Goal: Information Seeking & Learning: Understand process/instructions

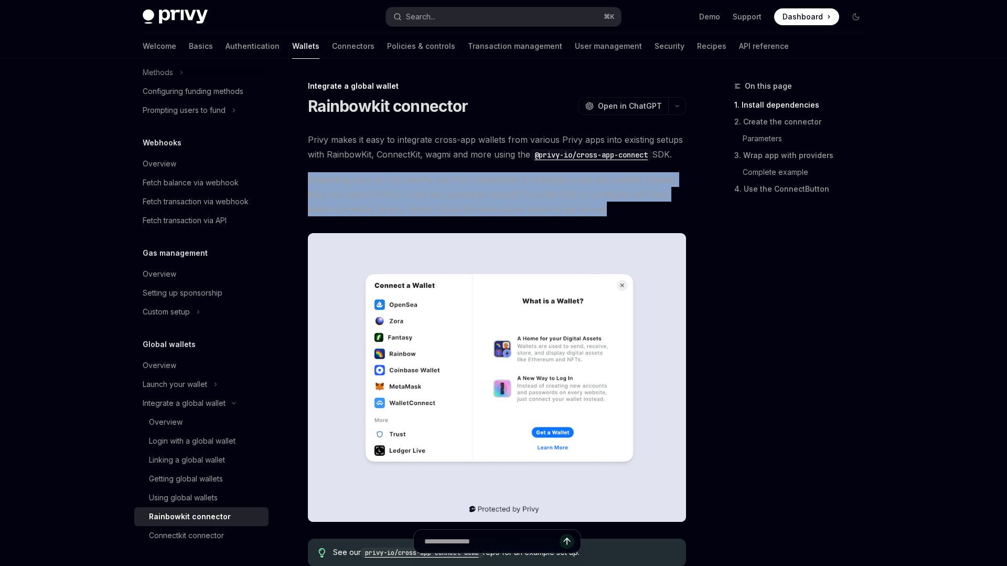
drag, startPoint x: 308, startPoint y: 178, endPoint x: 612, endPoint y: 210, distance: 306.0
click at [612, 210] on span "Integrating apps do not need to use Privy themselves to integrate cross-app wal…" at bounding box center [497, 194] width 378 height 44
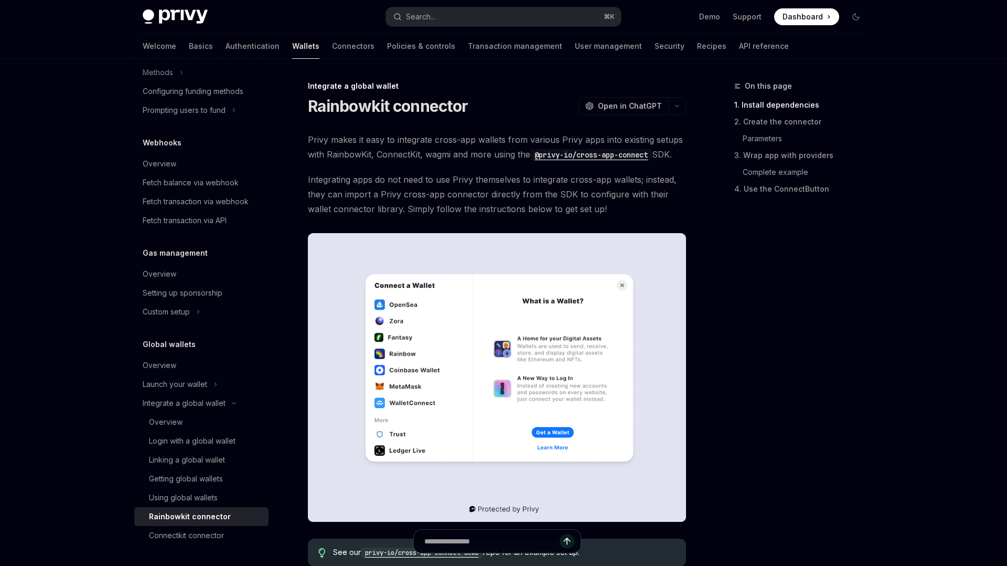
click at [575, 198] on span "Integrating apps do not need to use Privy themselves to integrate cross-app wal…" at bounding box center [497, 194] width 378 height 44
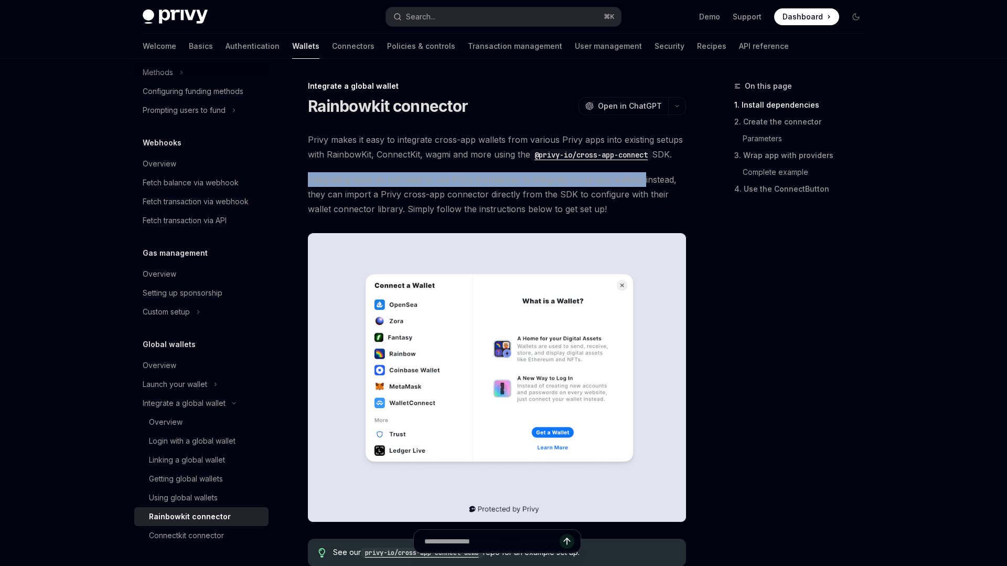
drag, startPoint x: 645, startPoint y: 183, endPoint x: 304, endPoint y: 180, distance: 340.5
click at [297, 185] on div at bounding box center [297, 185] width 0 height 0
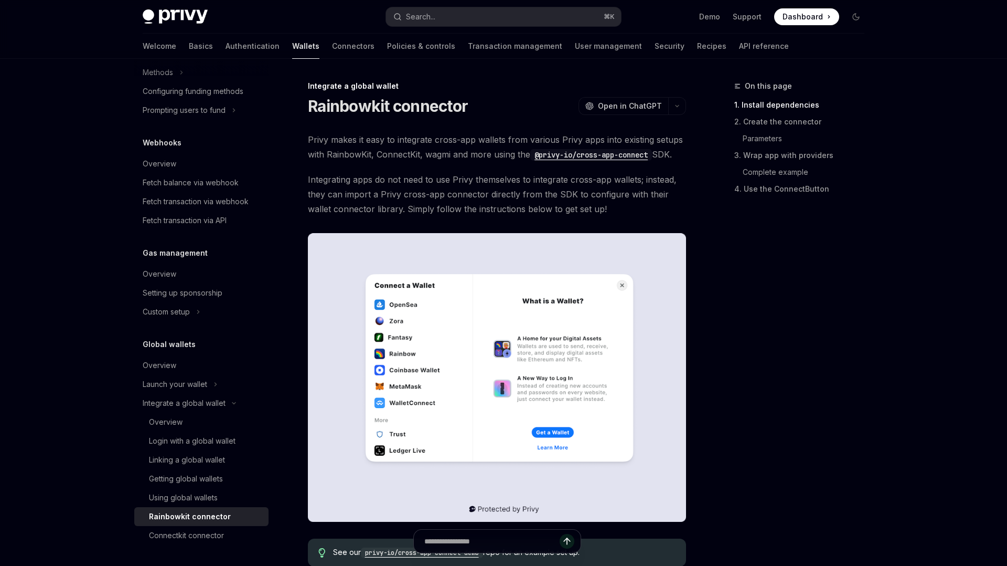
click at [676, 193] on span "Integrating apps do not need to use Privy themselves to integrate cross-app wal…" at bounding box center [497, 194] width 378 height 44
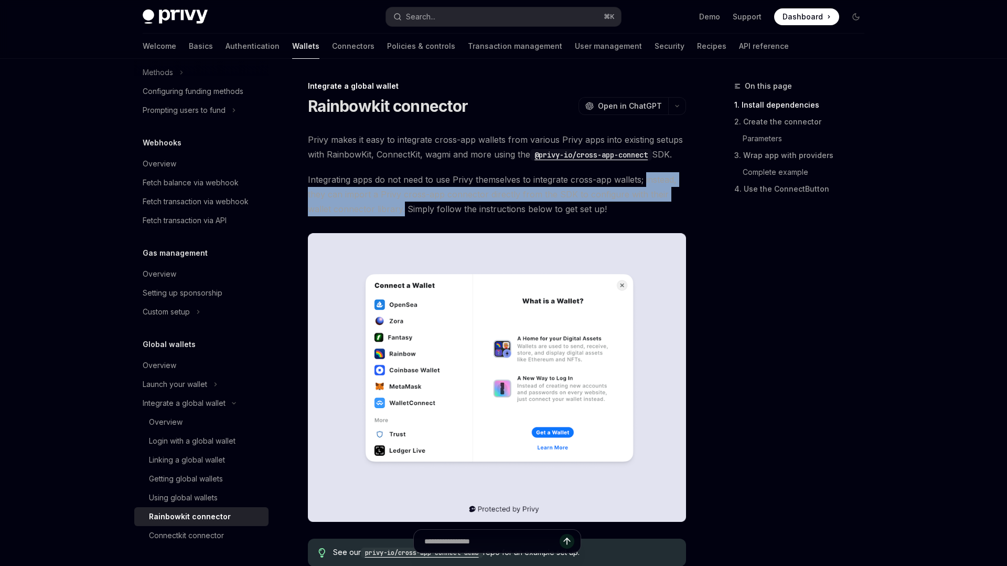
drag, startPoint x: 644, startPoint y: 179, endPoint x: 404, endPoint y: 206, distance: 241.2
click at [404, 205] on span "Integrating apps do not need to use Privy themselves to integrate cross-app wal…" at bounding box center [497, 194] width 378 height 44
click at [397, 215] on div at bounding box center [397, 215] width 0 height 0
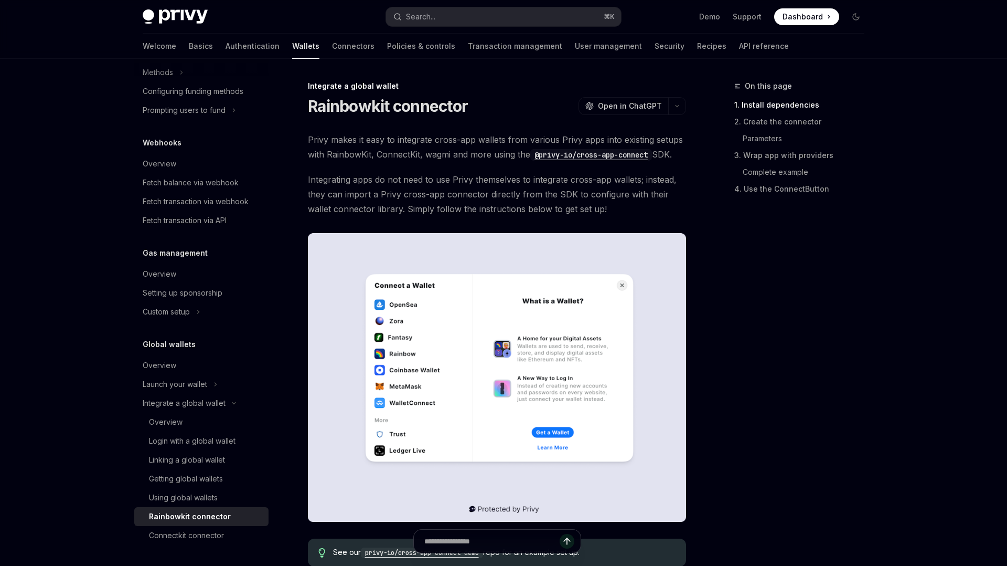
click at [430, 210] on span "Integrating apps do not need to use Privy themselves to integrate cross-app wal…" at bounding box center [497, 194] width 378 height 44
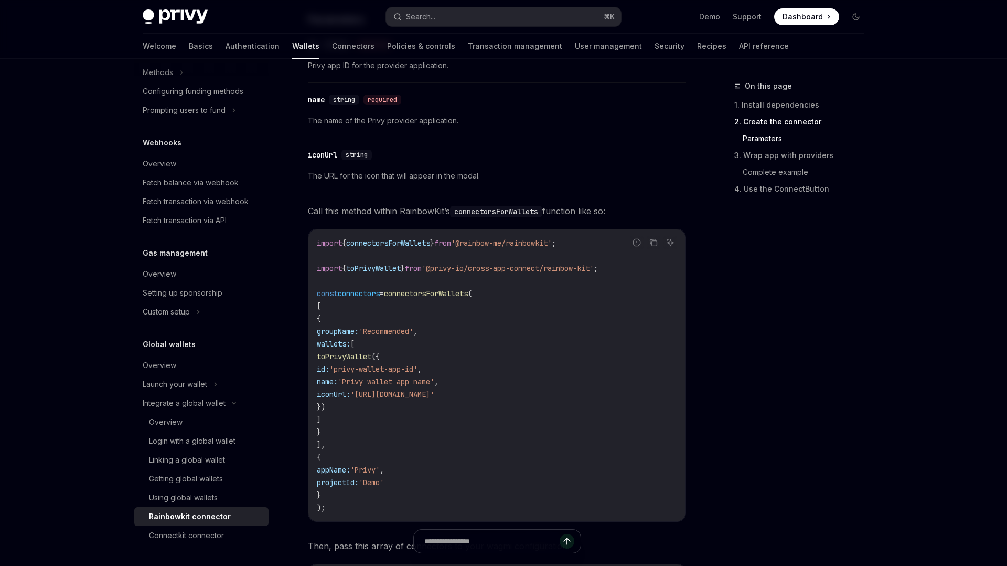
scroll to position [864, 0]
click at [329, 367] on span "id:" at bounding box center [323, 367] width 13 height 9
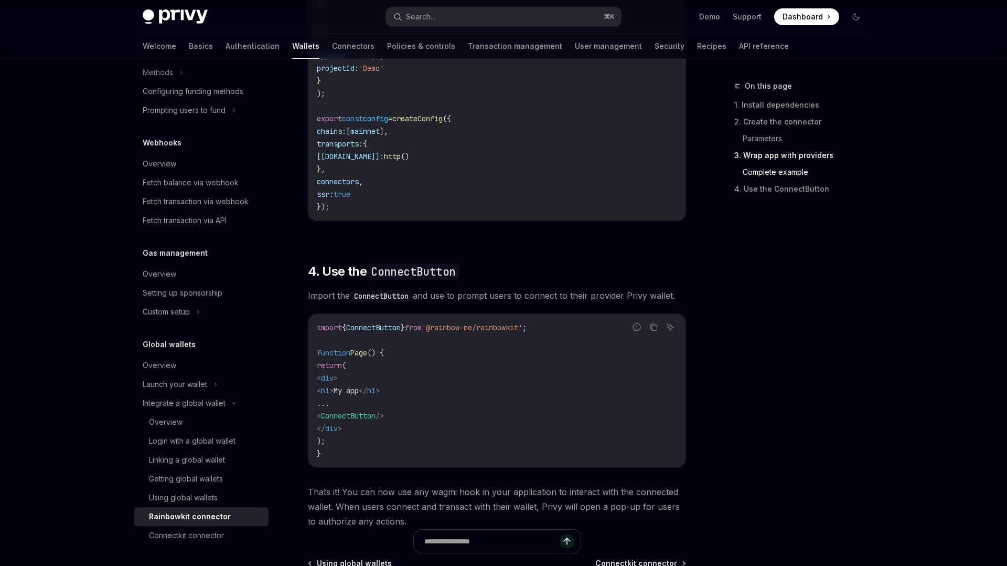
scroll to position [2475, 0]
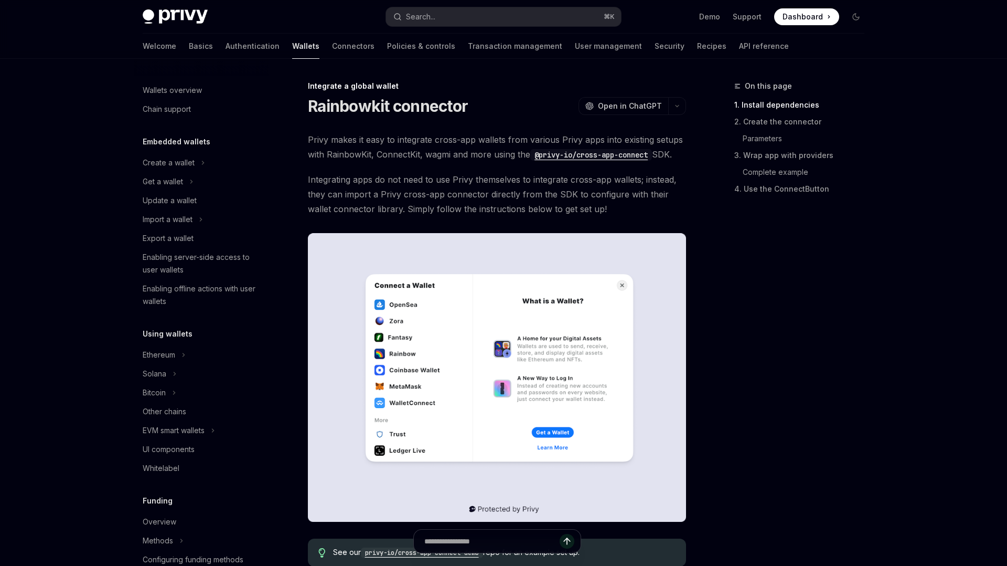
scroll to position [468, 0]
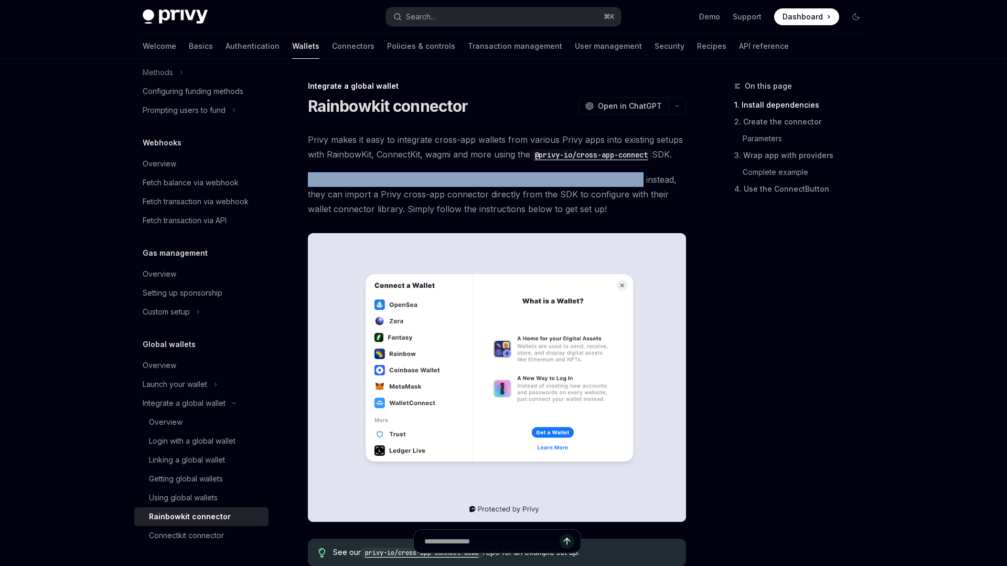
drag, startPoint x: 307, startPoint y: 179, endPoint x: 642, endPoint y: 180, distance: 334.7
click at [635, 185] on div at bounding box center [635, 185] width 0 height 0
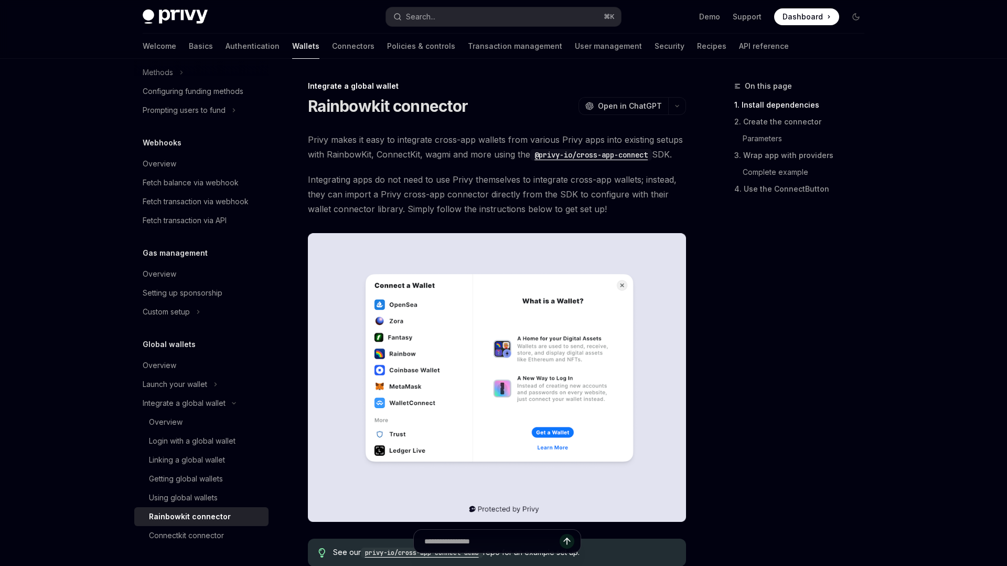
click at [630, 205] on span "Integrating apps do not need to use Privy themselves to integrate cross-app wal…" at bounding box center [497, 194] width 378 height 44
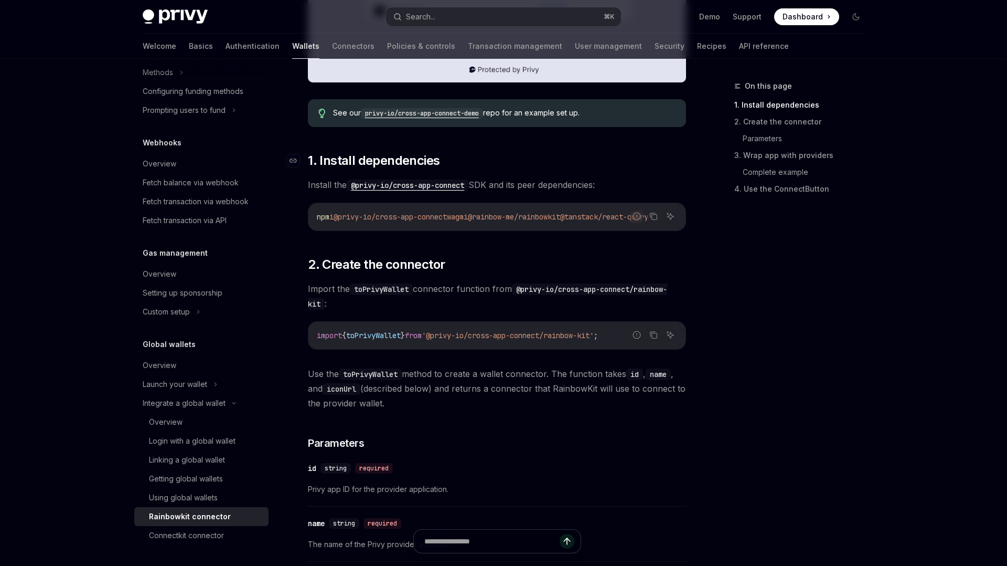
scroll to position [443, 0]
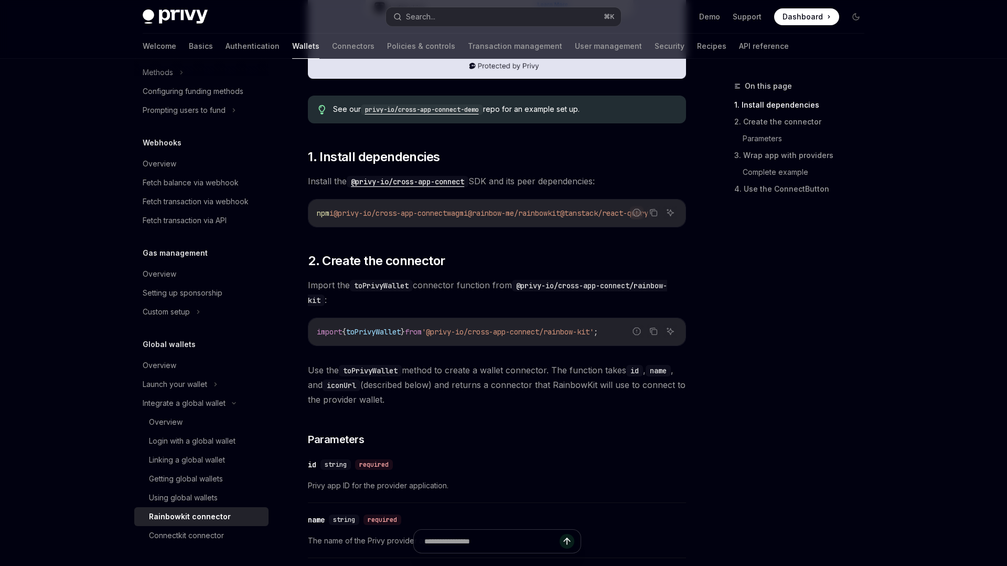
drag, startPoint x: 578, startPoint y: 403, endPoint x: 285, endPoint y: 366, distance: 294.6
click at [279, 353] on div at bounding box center [279, 353] width 0 height 0
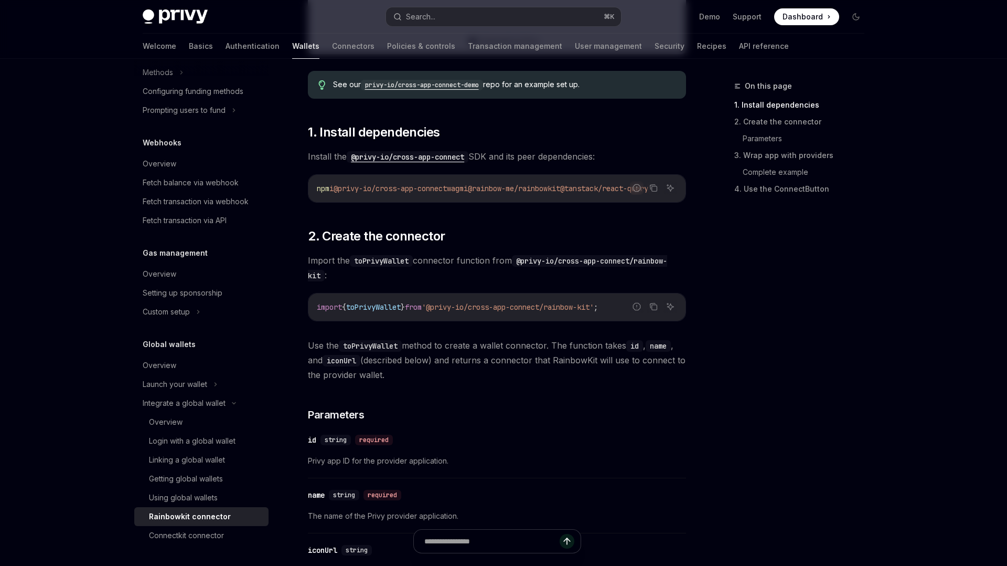
scroll to position [468, 0]
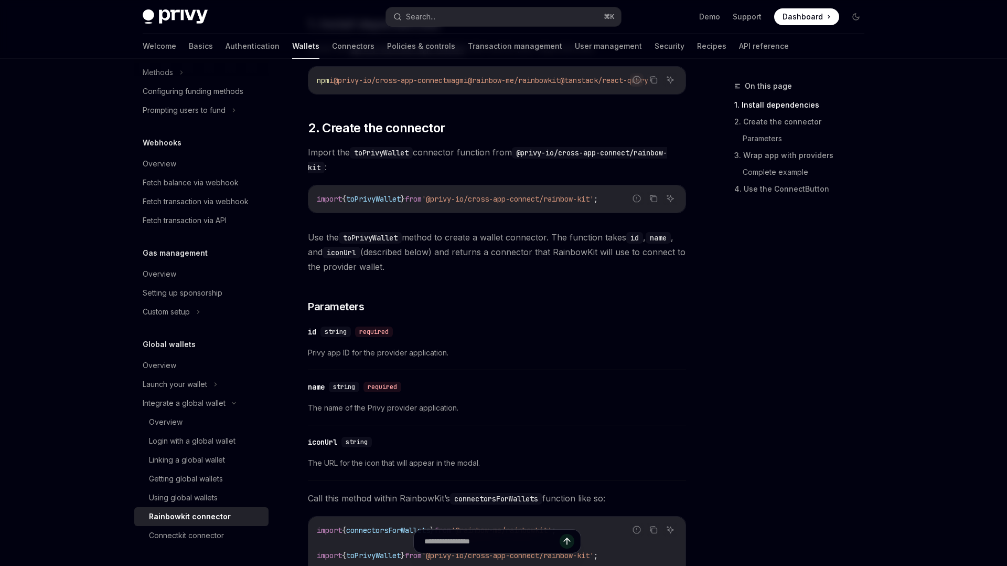
scroll to position [576, 0]
drag, startPoint x: 381, startPoint y: 355, endPoint x: 457, endPoint y: 355, distance: 75.5
click at [457, 355] on span "Privy app ID for the provider application." at bounding box center [497, 352] width 378 height 13
click at [402, 355] on span "Privy app ID for the provider application." at bounding box center [497, 352] width 378 height 13
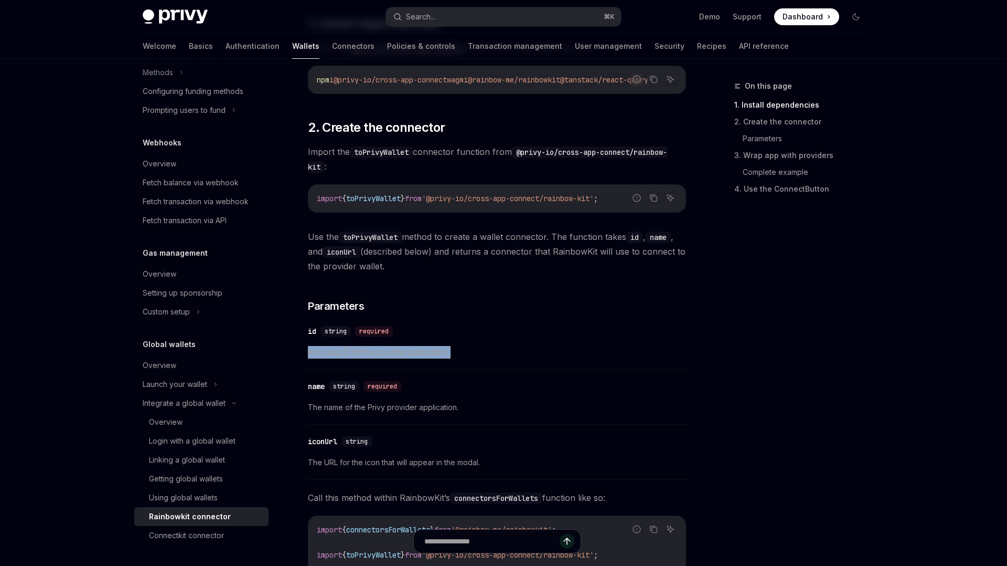
click at [402, 355] on span "Privy app ID for the provider application." at bounding box center [497, 352] width 378 height 13
click at [453, 380] on div "​ name string required The name of the Privy provider application." at bounding box center [497, 400] width 378 height 50
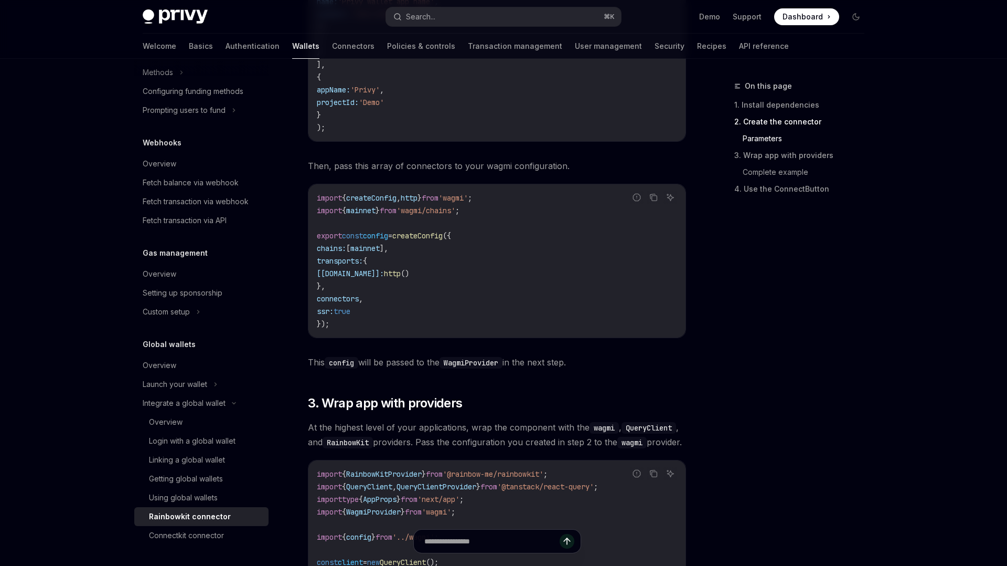
scroll to position [1243, 0]
drag, startPoint x: 304, startPoint y: 364, endPoint x: 598, endPoint y: 367, distance: 294.3
click at [598, 367] on div "Integrate a global wallet Rainbowkit connector OpenAI Open in ChatGPT OpenAI Op…" at bounding box center [398, 307] width 579 height 2943
click at [591, 371] on div at bounding box center [591, 371] width 0 height 0
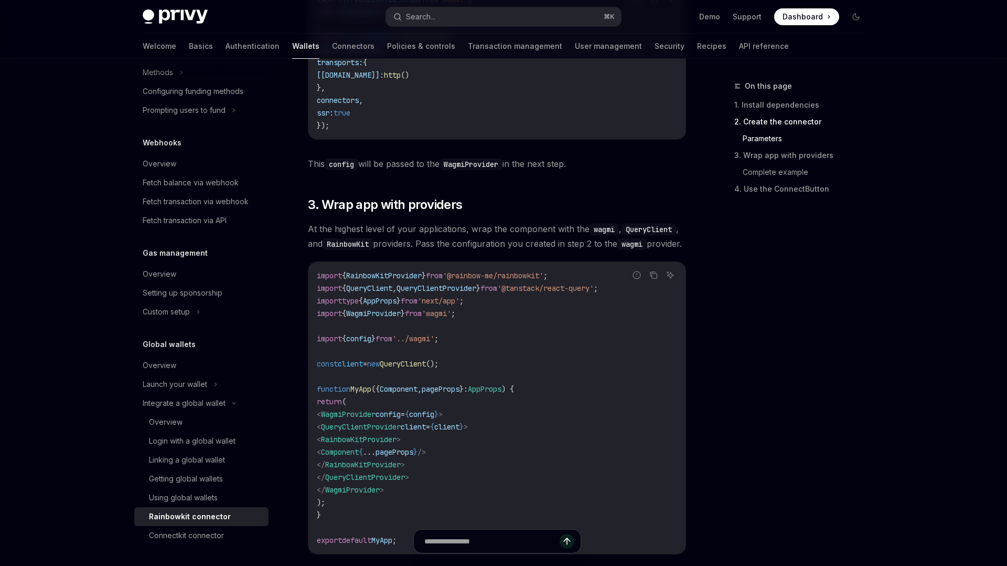
scroll to position [1449, 0]
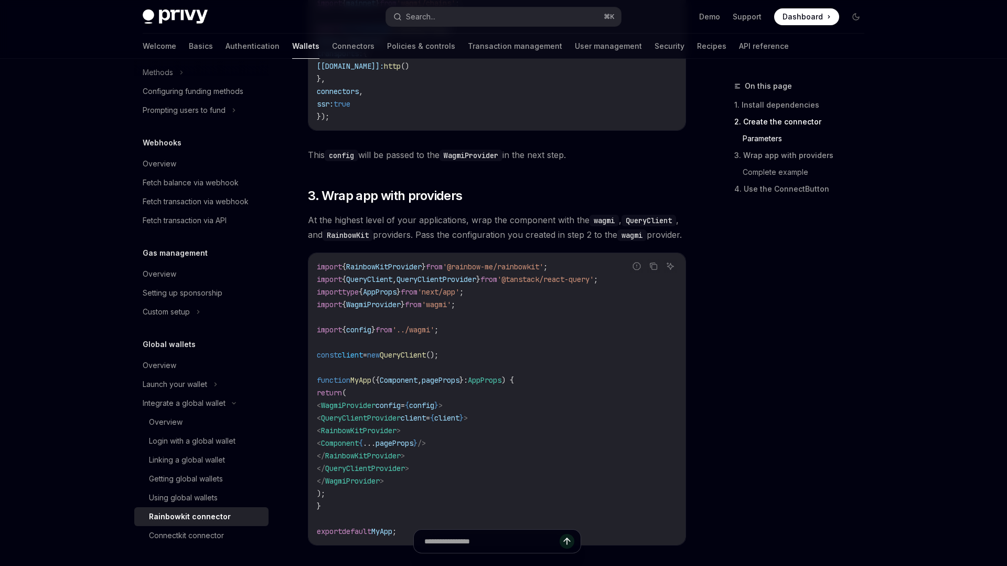
click at [365, 410] on span "WagmiProvider" at bounding box center [348, 404] width 55 height 9
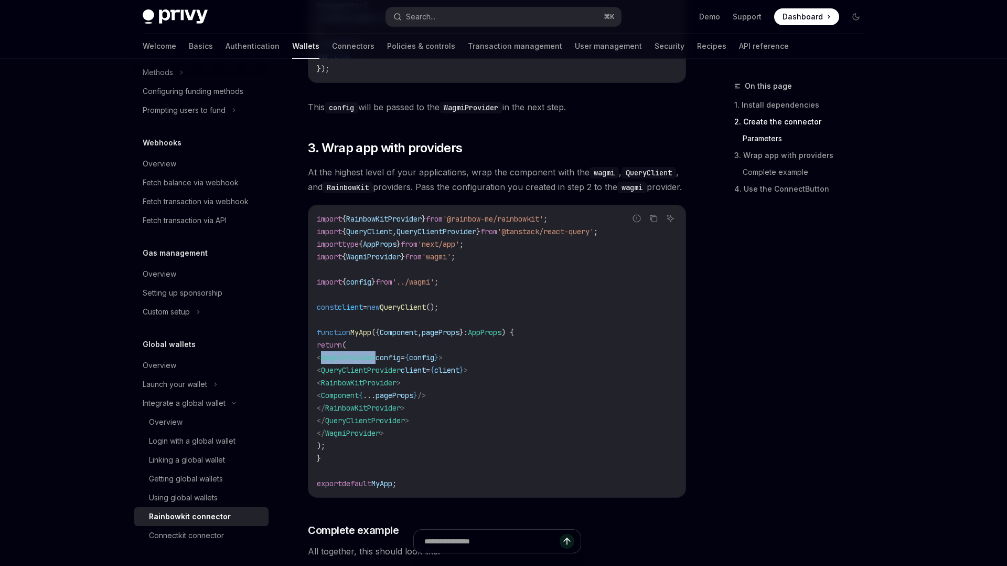
scroll to position [1498, 0]
click at [426, 374] on span "client" at bounding box center [413, 369] width 25 height 9
click at [379, 374] on span "QueryClientProvider" at bounding box center [361, 369] width 80 height 9
copy span "QueryClientProvider"
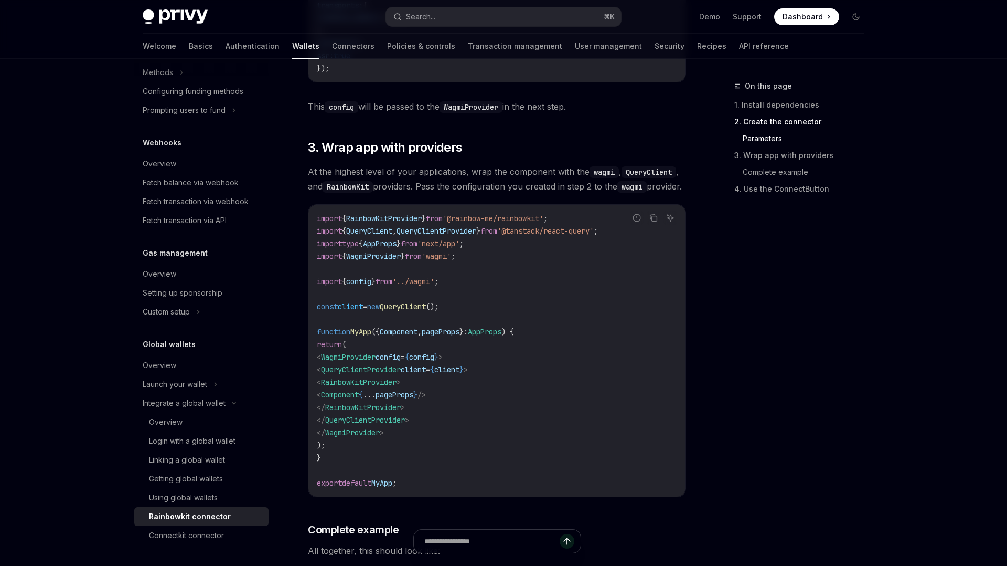
click at [465, 398] on code "import { RainbowKitProvider } from '@rainbow-me/rainbowkit' ; import { QueryCli…" at bounding box center [497, 350] width 360 height 277
click at [434, 361] on span "config" at bounding box center [421, 356] width 25 height 9
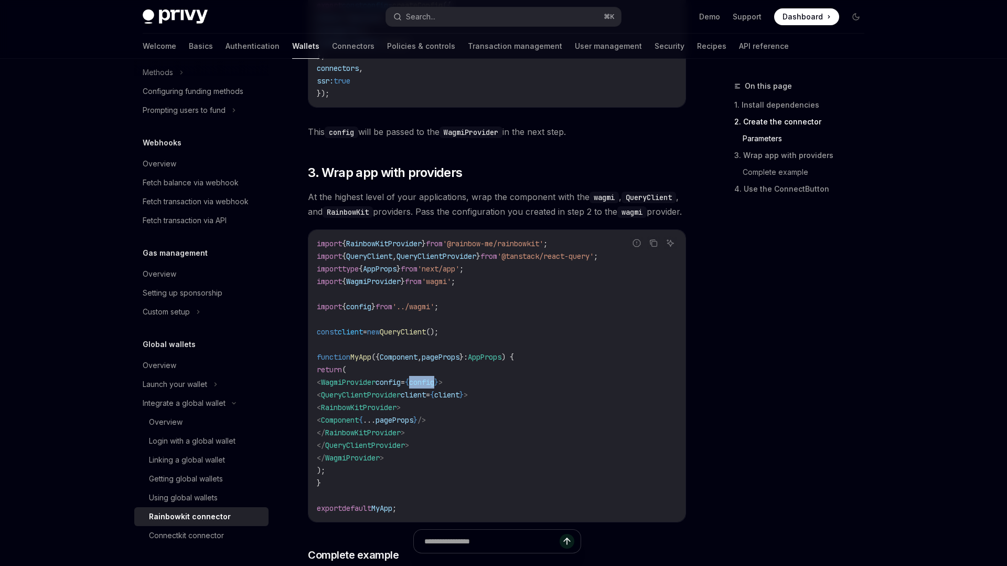
scroll to position [1483, 0]
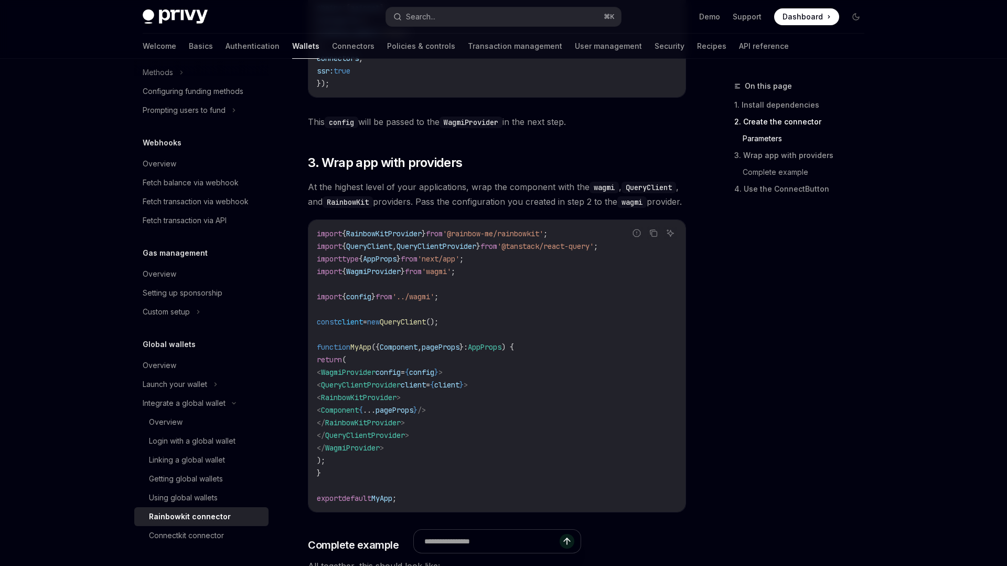
click at [380, 276] on span "WagmiProvider" at bounding box center [373, 271] width 55 height 9
click at [434, 301] on span "'../wagmi'" at bounding box center [413, 296] width 42 height 9
click at [357, 301] on span "config" at bounding box center [358, 296] width 25 height 9
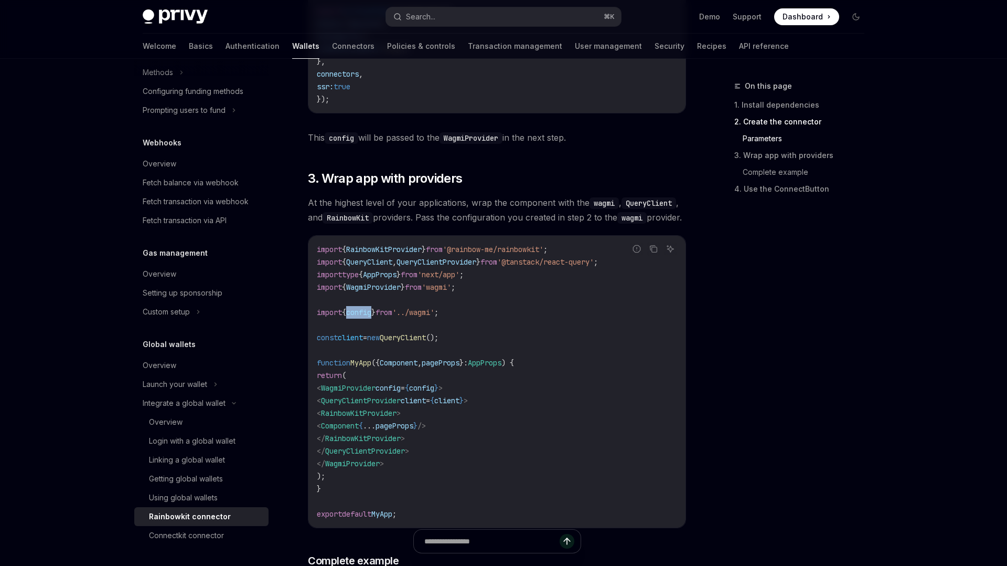
scroll to position [1456, 0]
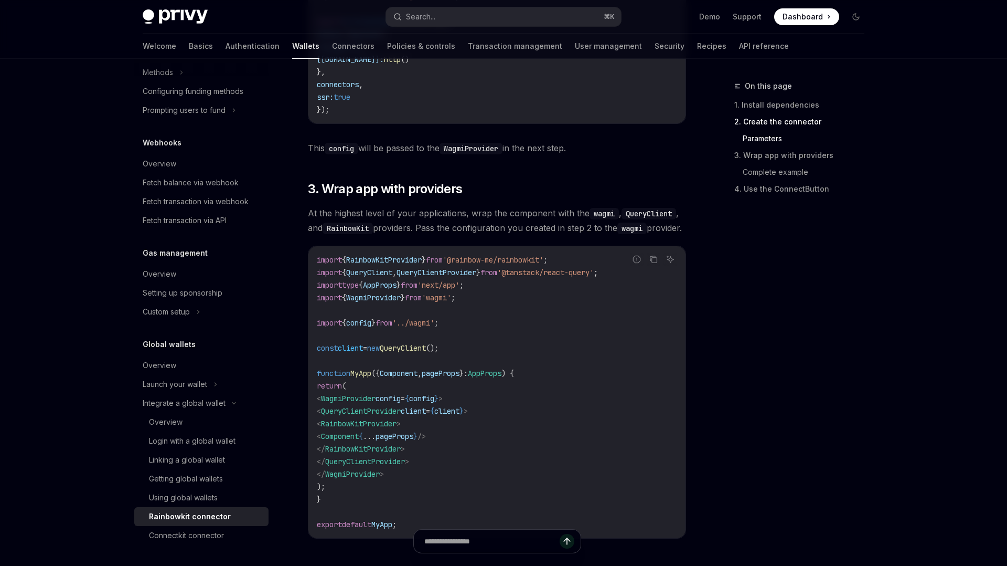
click at [434, 327] on span "'../wagmi'" at bounding box center [413, 322] width 42 height 9
click at [513, 346] on code "import { RainbowKitProvider } from '@rainbow-me/rainbowkit' ; import { QueryCli…" at bounding box center [497, 391] width 360 height 277
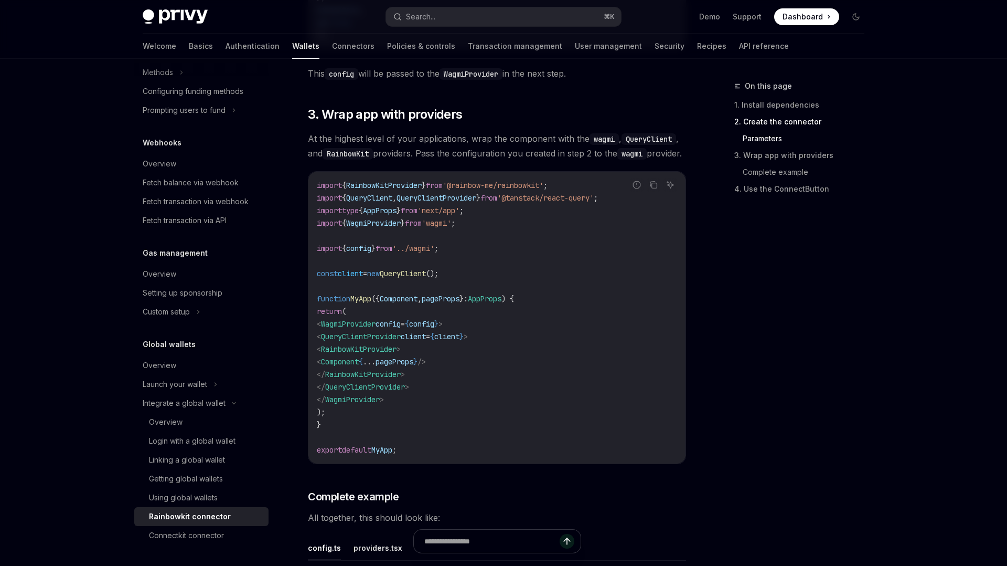
scroll to position [1537, 0]
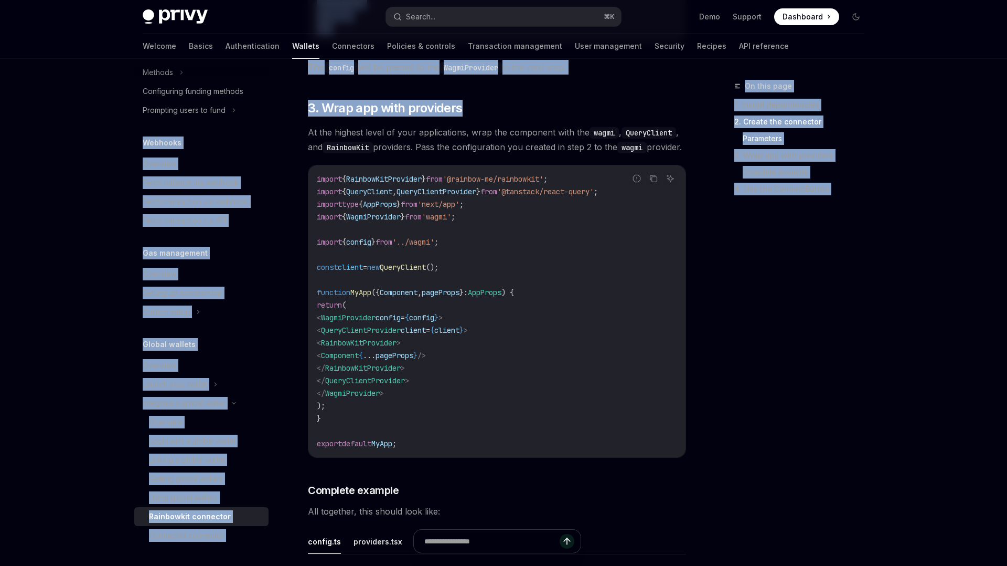
drag, startPoint x: 483, startPoint y: 114, endPoint x: 277, endPoint y: 112, distance: 205.7
click at [277, 112] on div "Wallets overview Chain support Embedded wallets Create a wallet Get a wallet Up…" at bounding box center [504, 4] width 772 height 2964
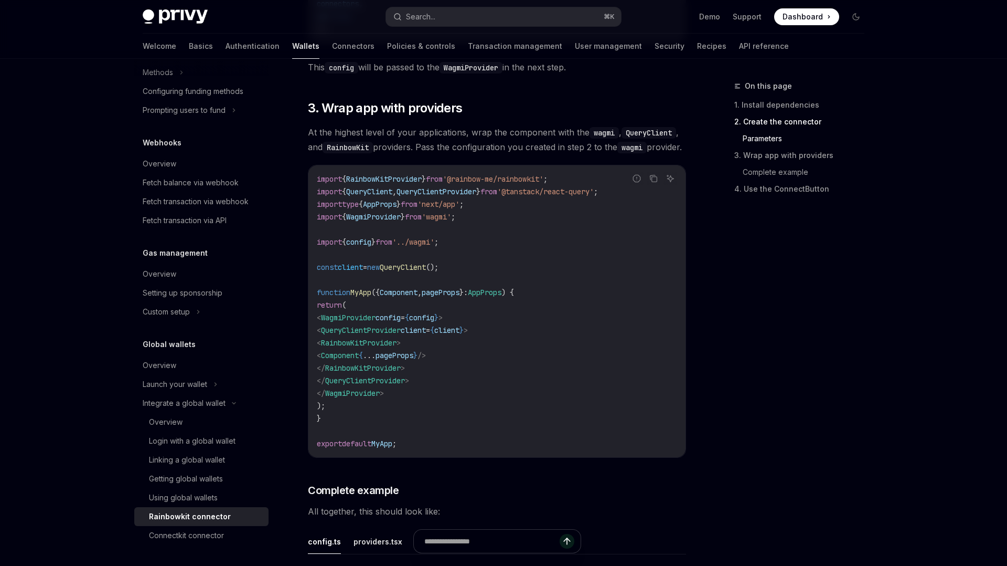
click at [354, 148] on code "RainbowKit" at bounding box center [348, 148] width 50 height 12
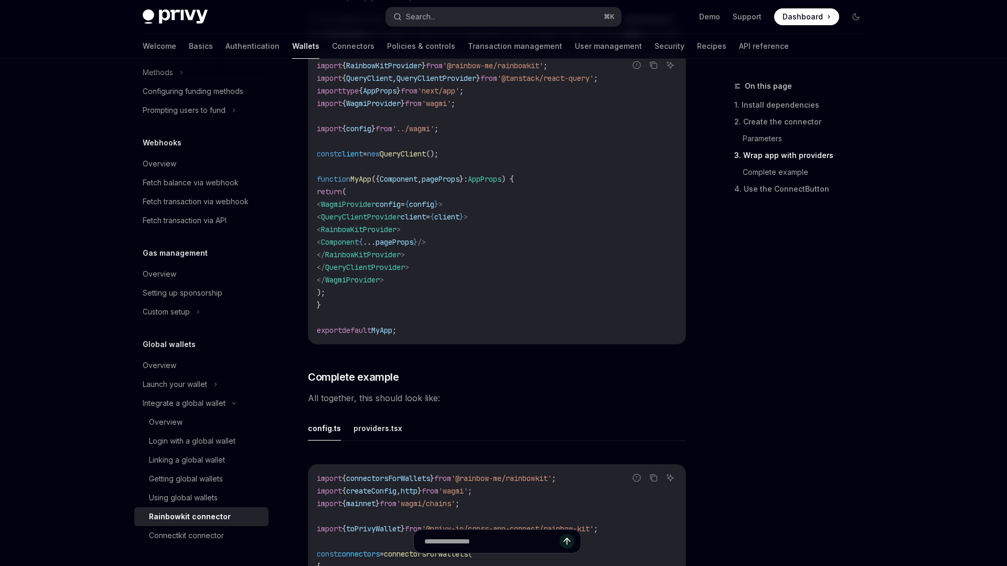
scroll to position [1646, 0]
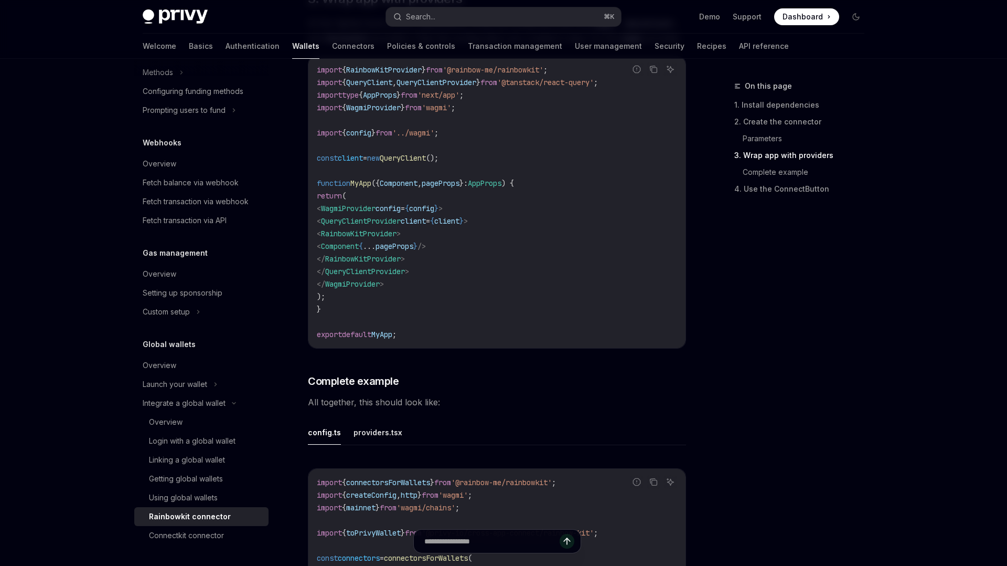
click at [371, 213] on span "WagmiProvider" at bounding box center [348, 208] width 55 height 9
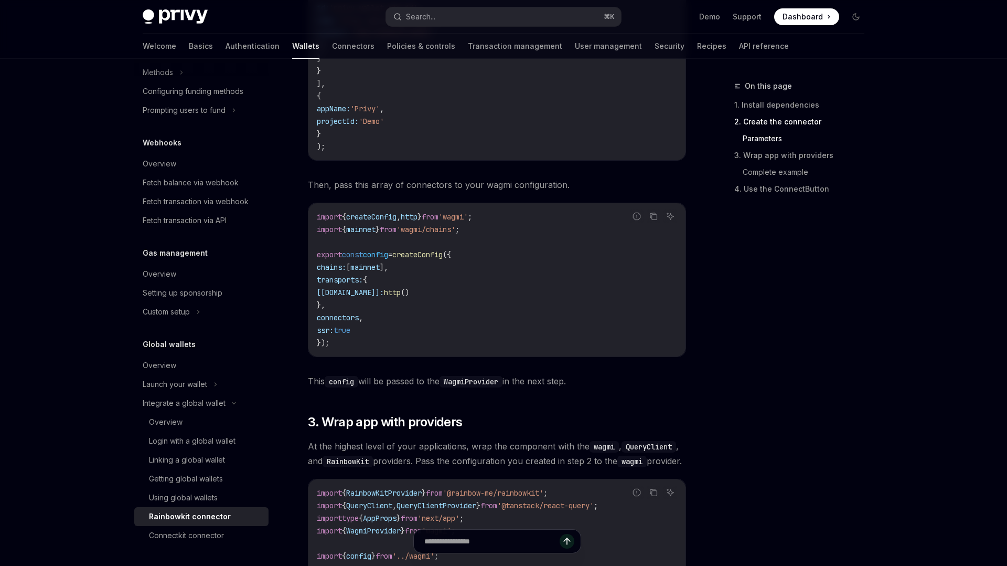
scroll to position [1220, 0]
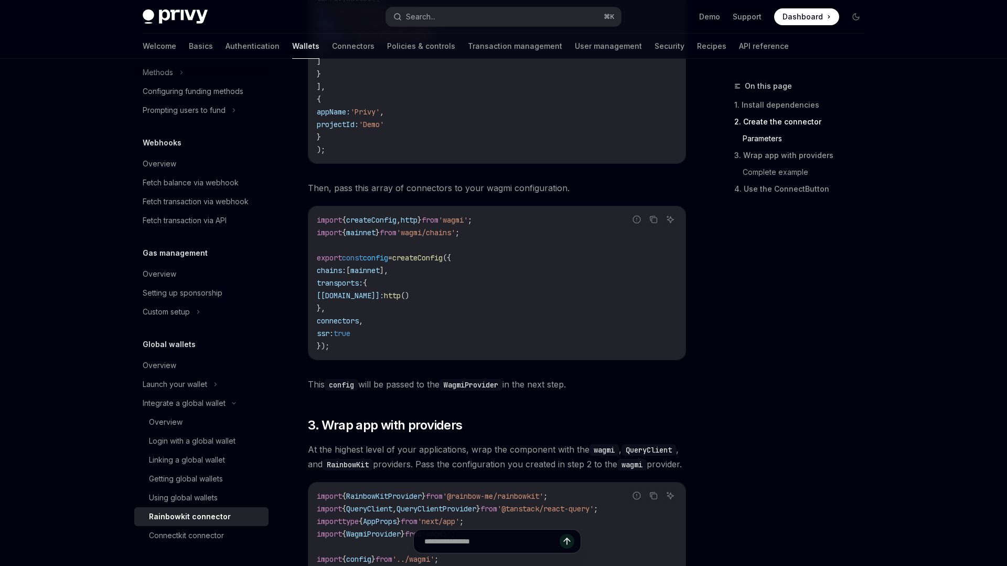
click at [384, 262] on span "config" at bounding box center [375, 257] width 25 height 9
click at [465, 334] on code "import { createConfig , http } from 'wagmi' ; import { mainnet } from 'wagmi/ch…" at bounding box center [497, 283] width 360 height 138
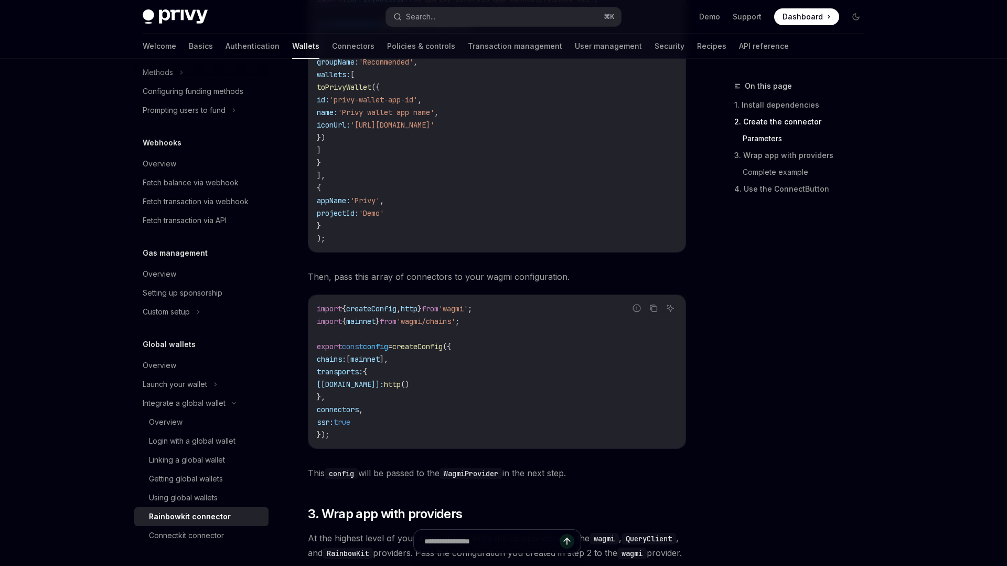
scroll to position [1141, 0]
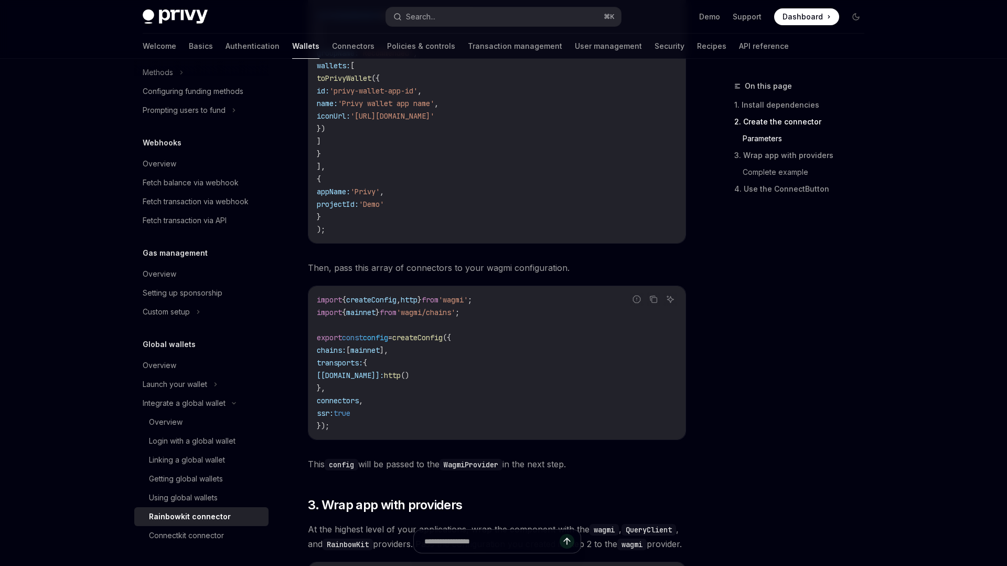
click at [433, 342] on span "createConfig" at bounding box center [417, 337] width 50 height 9
drag, startPoint x: 375, startPoint y: 340, endPoint x: 460, endPoint y: 340, distance: 85.5
click at [451, 340] on span "export const config = createConfig ({" at bounding box center [384, 337] width 134 height 9
copy span "config = createConf"
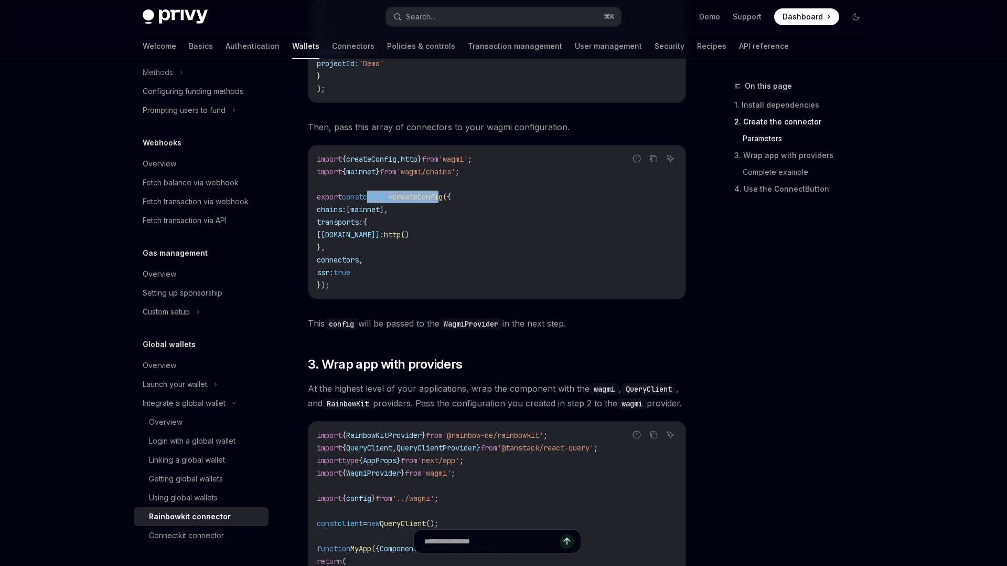
scroll to position [1280, 0]
click at [403, 227] on code "import { createConfig , http } from 'wagmi' ; import { mainnet } from 'wagmi/ch…" at bounding box center [497, 223] width 360 height 138
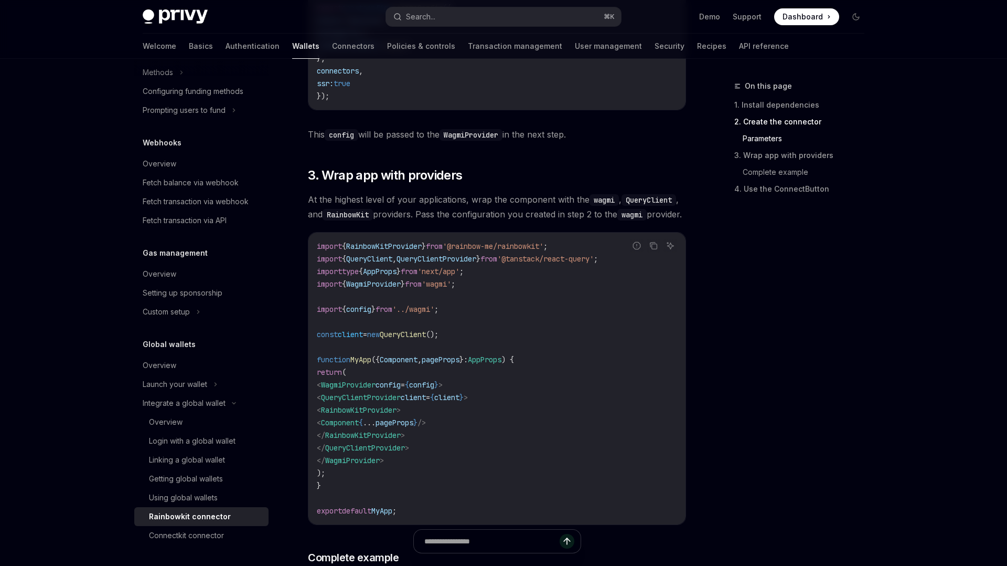
scroll to position [1502, 0]
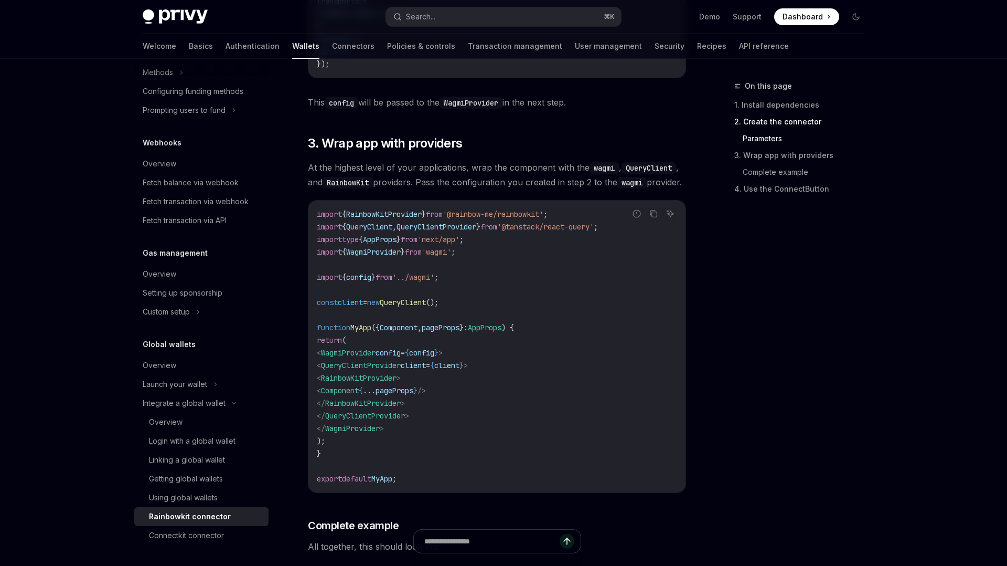
click at [360, 357] on span "WagmiProvider" at bounding box center [348, 352] width 55 height 9
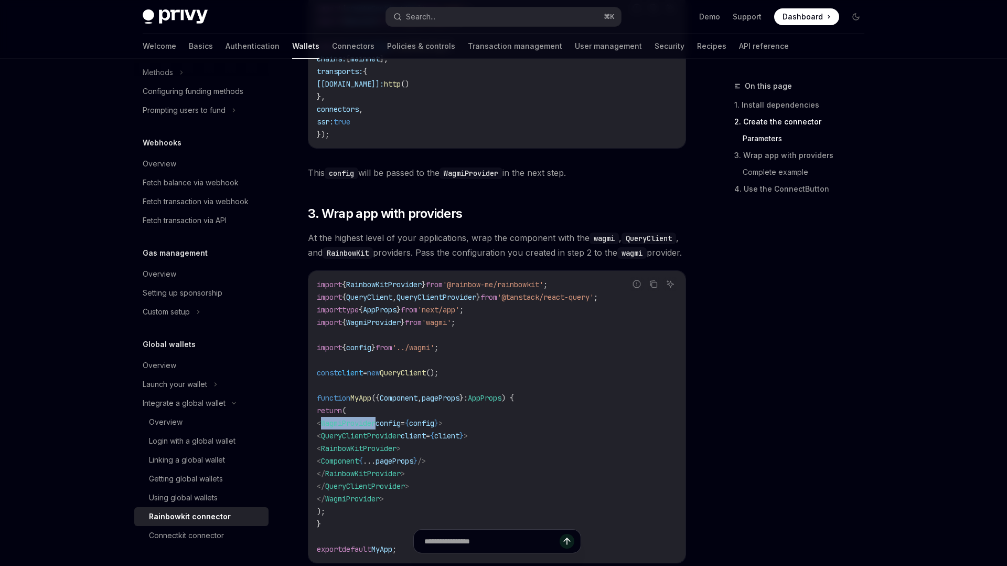
scroll to position [1431, 0]
click at [403, 427] on code "import { RainbowKitProvider } from '@rainbow-me/rainbowkit' ; import { QueryCli…" at bounding box center [497, 417] width 360 height 277
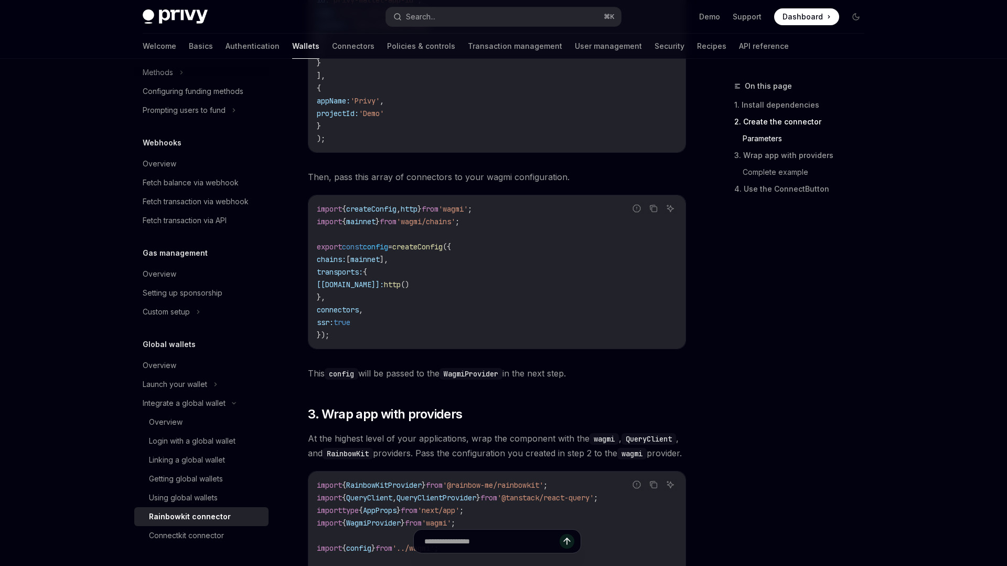
scroll to position [1206, 0]
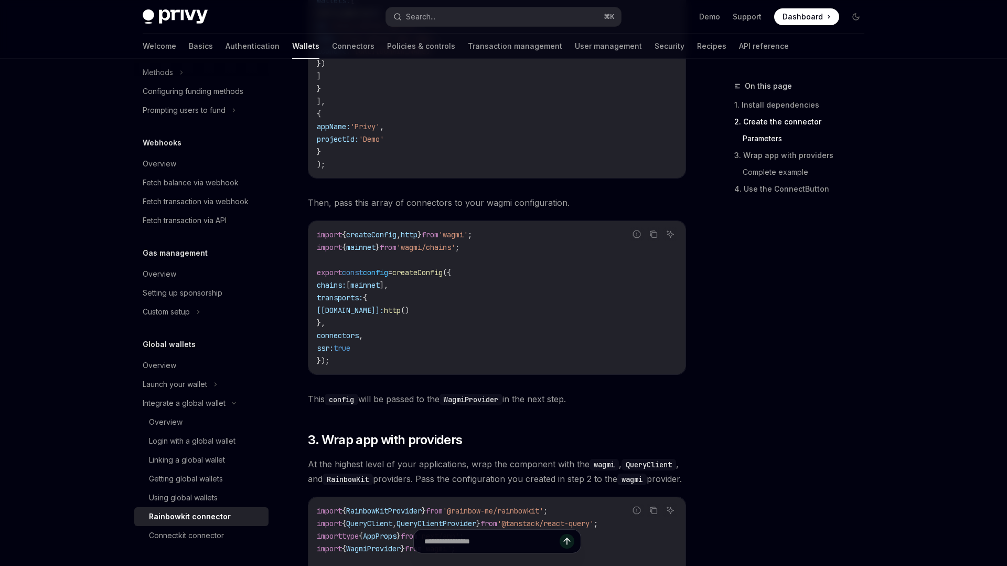
click at [390, 206] on span "Then, pass this array of connectors to your wagmi configuration." at bounding box center [497, 202] width 378 height 15
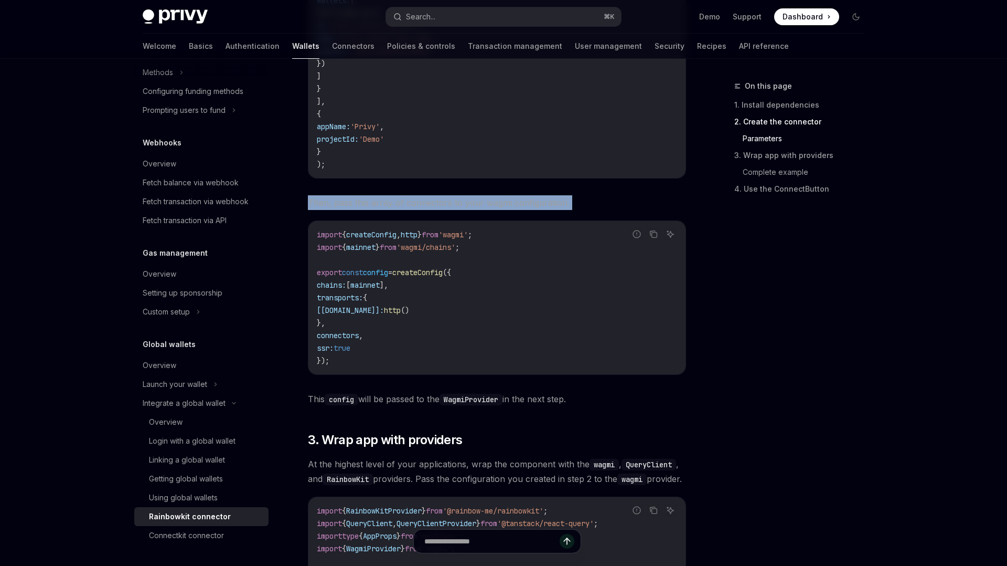
click at [390, 206] on span "Then, pass this array of connectors to your wagmi configuration." at bounding box center [497, 202] width 378 height 15
click at [383, 186] on div at bounding box center [383, 186] width 0 height 0
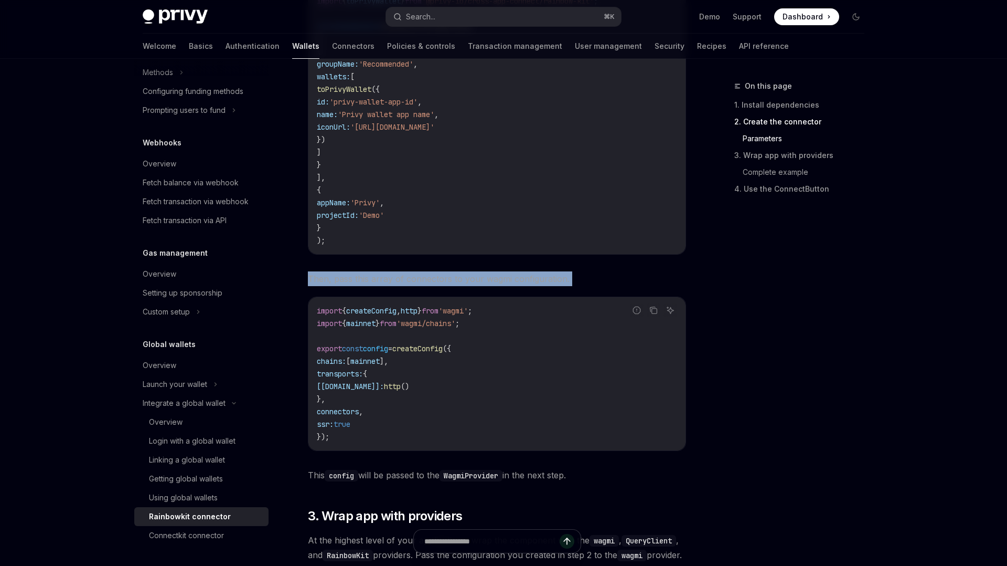
scroll to position [1121, 0]
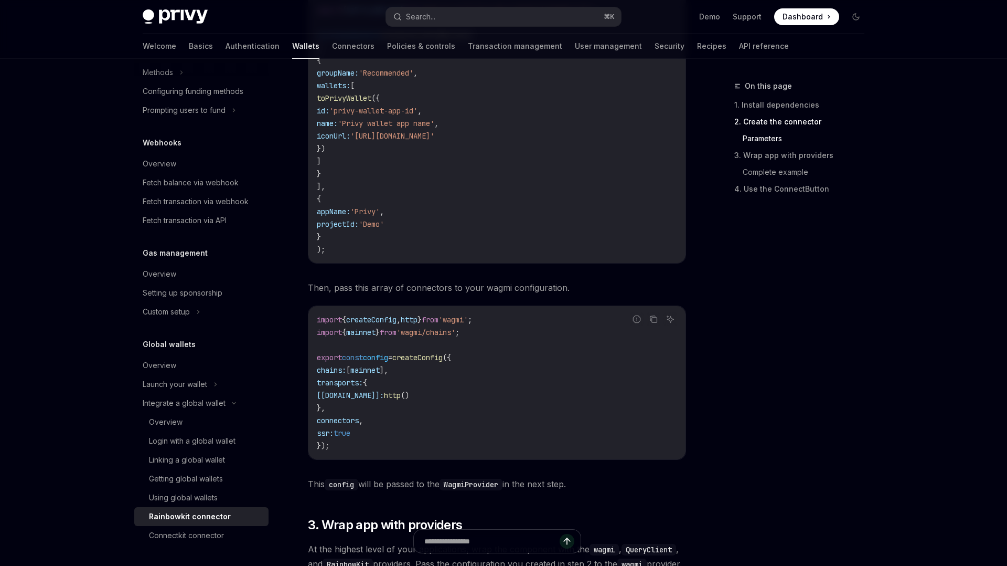
click at [381, 290] on span "Then, pass this array of connectors to your wagmi configuration." at bounding box center [497, 287] width 378 height 15
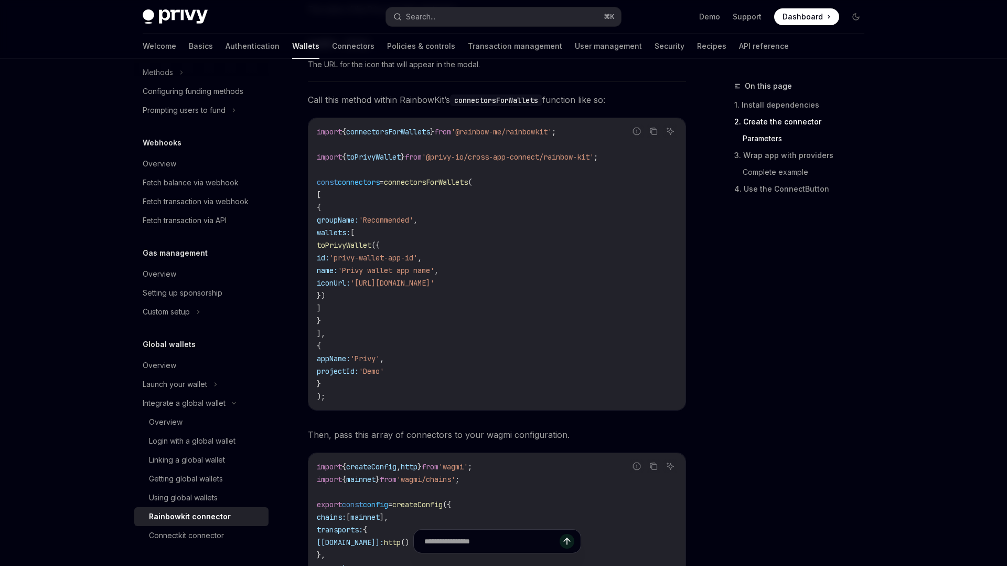
scroll to position [957, 0]
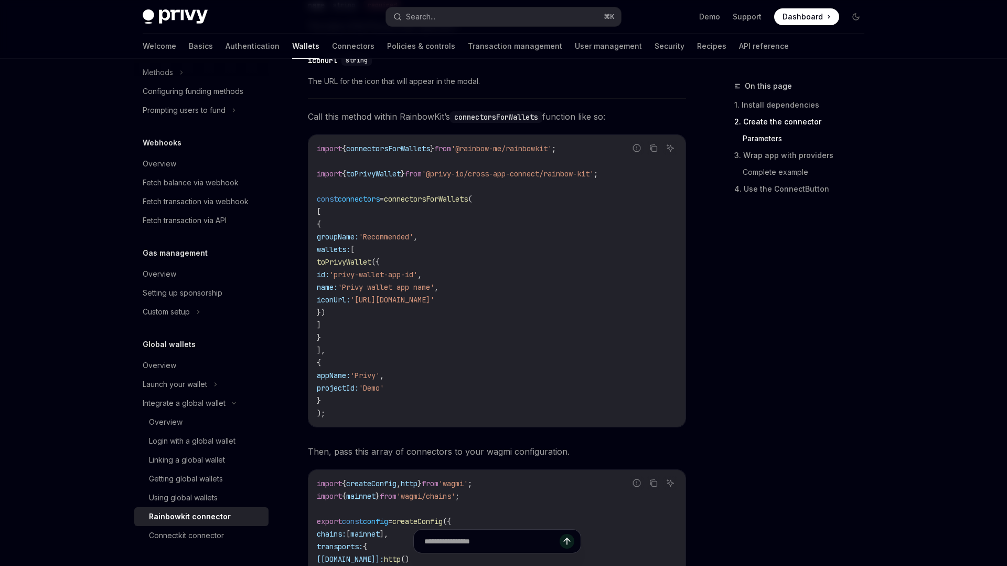
click at [379, 484] on span "createConfig" at bounding box center [371, 482] width 50 height 9
drag, startPoint x: 379, startPoint y: 484, endPoint x: 407, endPoint y: 485, distance: 27.8
click at [379, 484] on span "createConfig" at bounding box center [371, 482] width 50 height 9
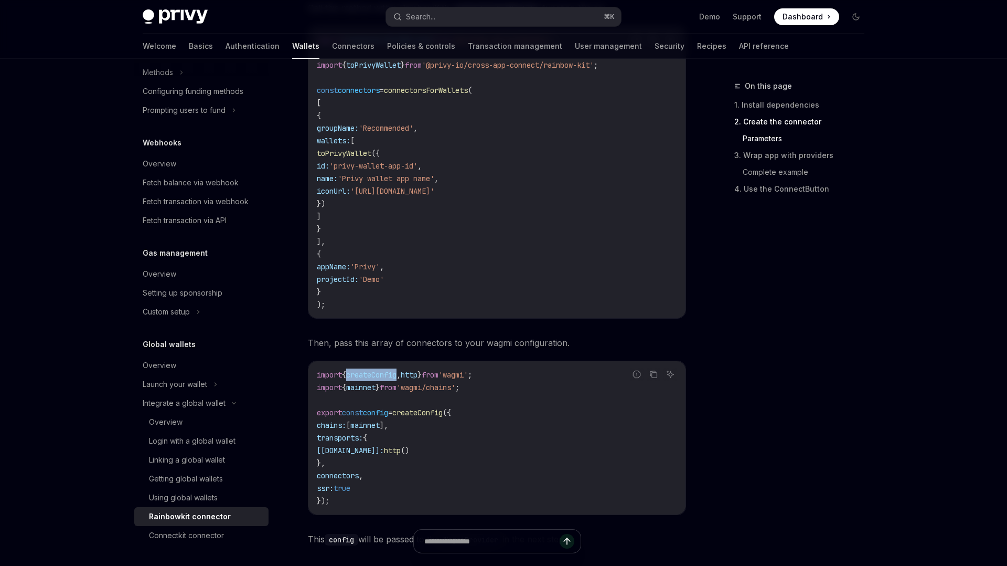
scroll to position [1066, 0]
click at [429, 91] on span "connectorsForWallets" at bounding box center [426, 89] width 84 height 9
copy span "connectorsForWallets"
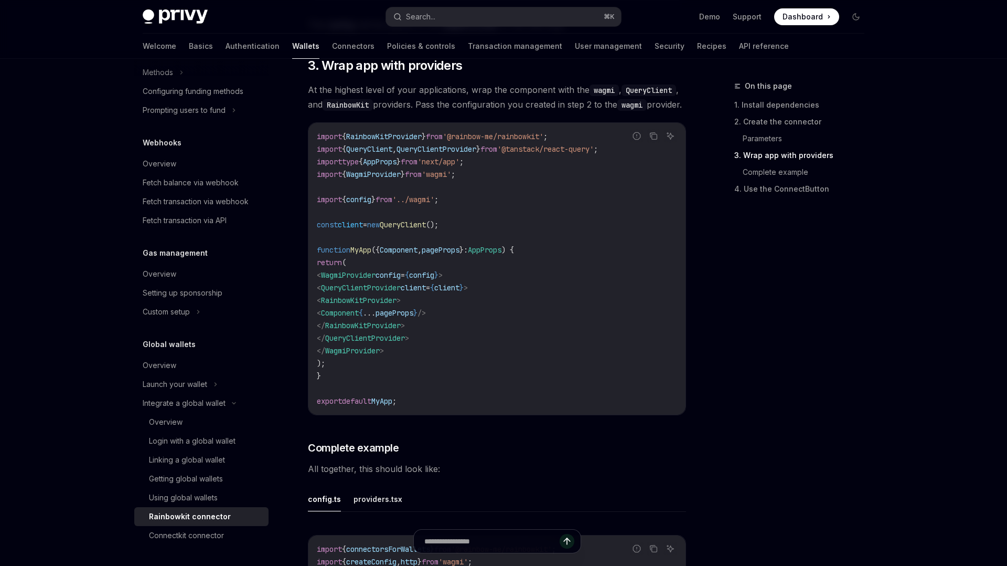
scroll to position [1548, 0]
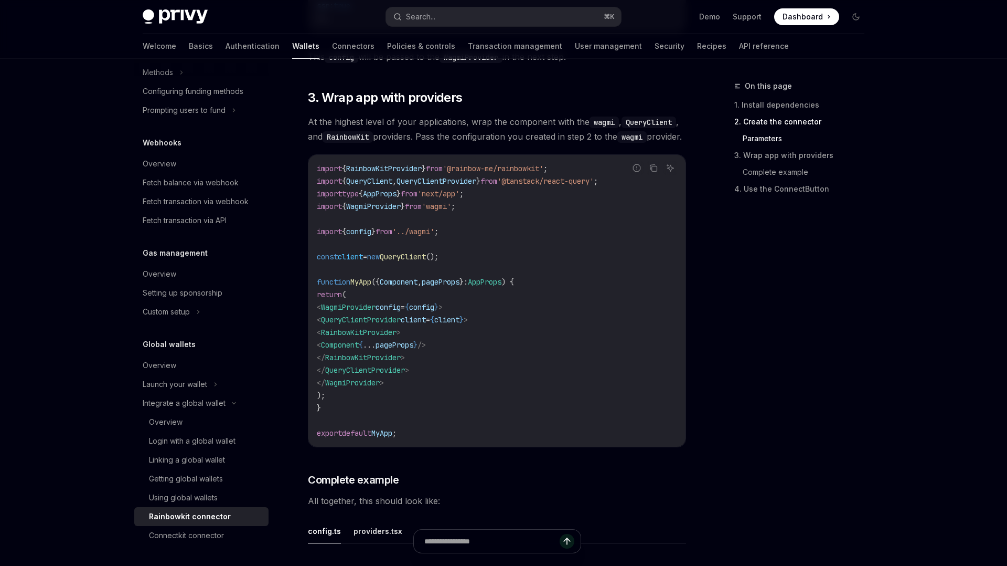
click at [378, 337] on span "RainbowKitProvider" at bounding box center [359, 331] width 76 height 9
click at [379, 337] on span "RainbowKitProvider" at bounding box center [359, 331] width 76 height 9
click at [359, 349] on span "Component" at bounding box center [340, 344] width 38 height 9
click at [413, 349] on span "pageProps" at bounding box center [395, 344] width 38 height 9
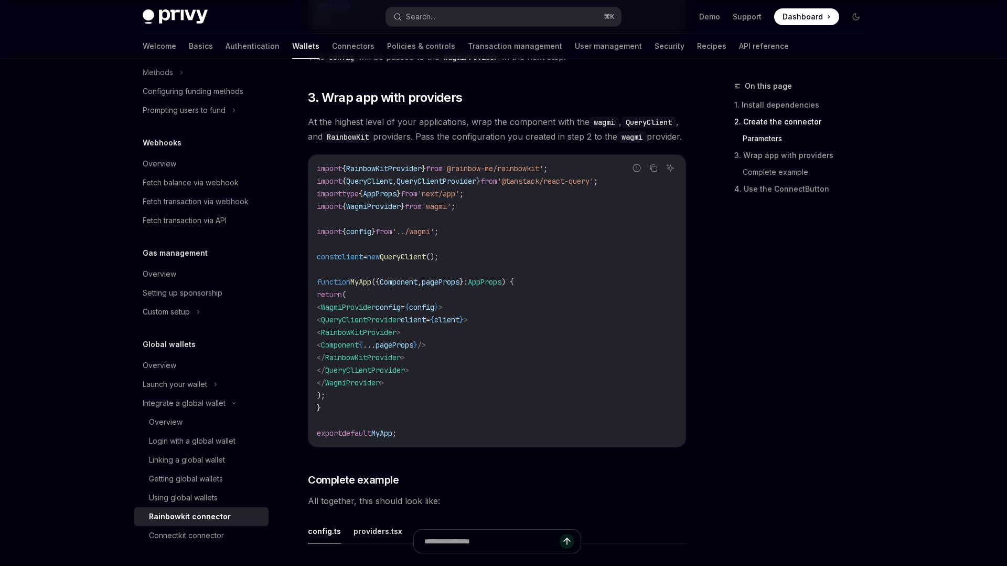
click at [397, 337] on span "RainbowKitProvider" at bounding box center [359, 331] width 76 height 9
click at [349, 312] on span "WagmiProvider" at bounding box center [348, 306] width 55 height 9
click at [369, 324] on span "QueryClientProvider" at bounding box center [361, 319] width 80 height 9
copy span "QueryClientProvider"
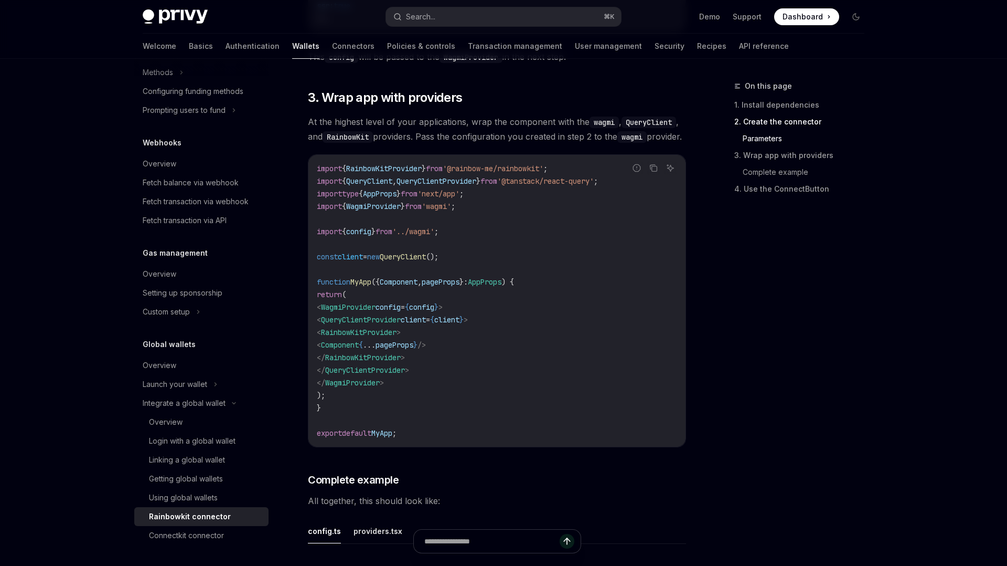
click at [381, 291] on code "import { RainbowKitProvider } from '@rainbow-me/rainbowkit' ; import { QueryCli…" at bounding box center [497, 300] width 360 height 277
click at [348, 312] on span "WagmiProvider" at bounding box center [348, 306] width 55 height 9
copy span "WagmiProvider"
click at [385, 211] on span "WagmiProvider" at bounding box center [373, 205] width 55 height 9
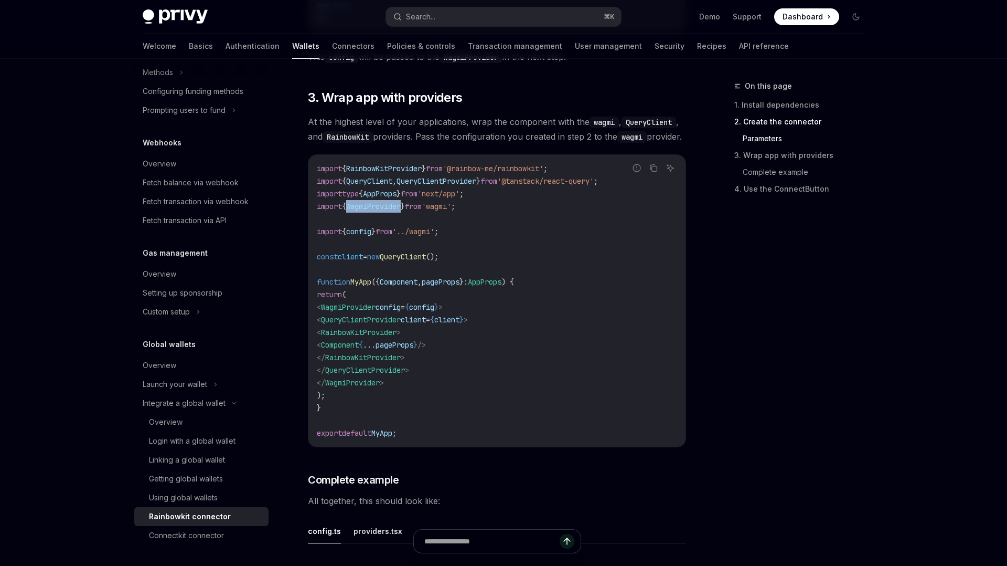
click at [385, 211] on span "WagmiProvider" at bounding box center [373, 205] width 55 height 9
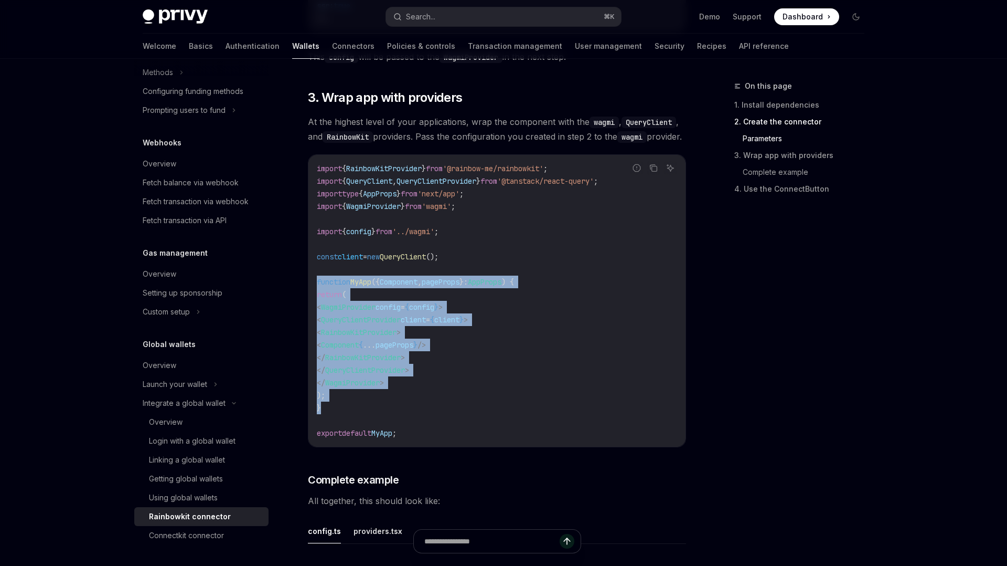
drag, startPoint x: 332, startPoint y: 428, endPoint x: 318, endPoint y: 308, distance: 120.3
click at [318, 306] on code "import { RainbowKitProvider } from '@rainbow-me/rainbowkit' ; import { QueryCli…" at bounding box center [497, 300] width 360 height 277
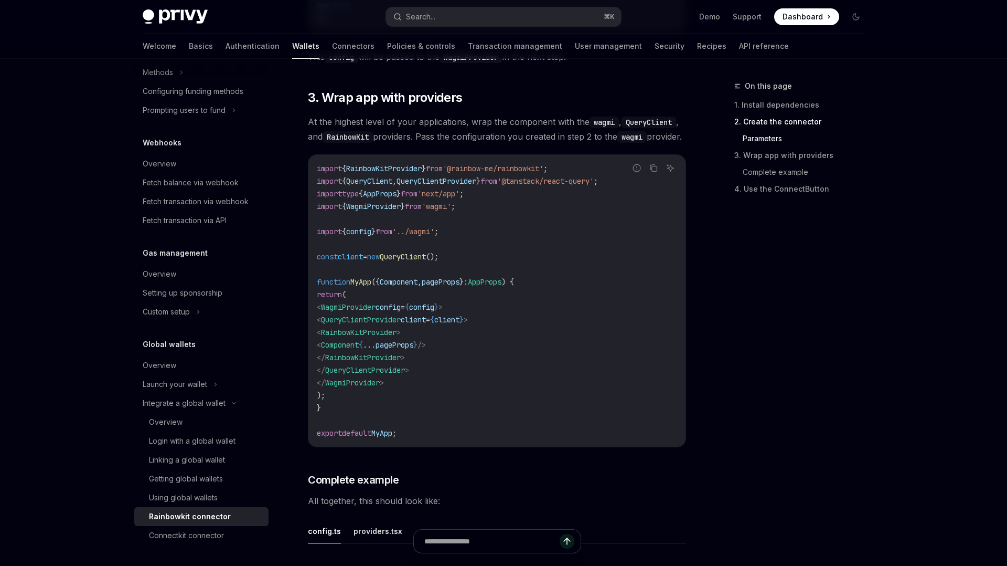
click at [376, 349] on span "..." at bounding box center [369, 344] width 13 height 9
drag, startPoint x: 333, startPoint y: 323, endPoint x: 425, endPoint y: 403, distance: 121.6
click at [425, 403] on code "import { RainbowKitProvider } from '@rainbow-me/rainbowkit' ; import { QueryCli…" at bounding box center [497, 300] width 360 height 277
copy code "< WagmiProvider config = { config } > < QueryClientProvider client = { client }…"
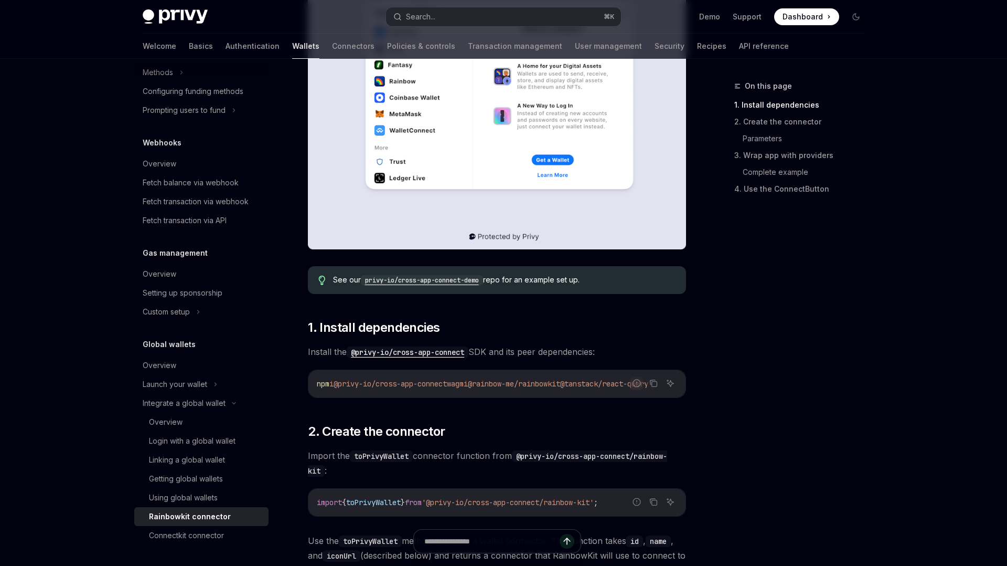
scroll to position [0, 0]
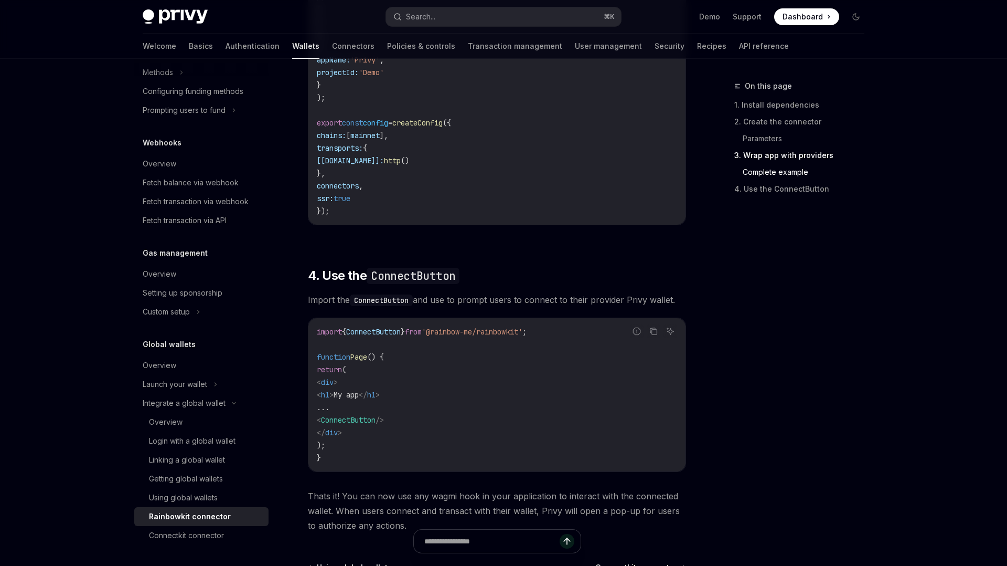
scroll to position [2475, 0]
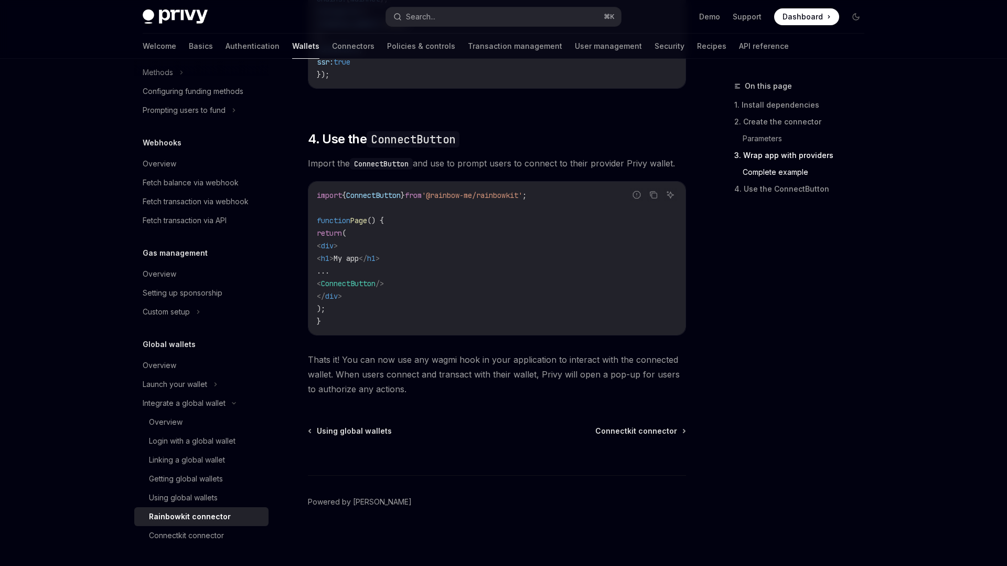
click at [419, 385] on span "Thats it! You can now use any wagmi hook in your application to interact with t…" at bounding box center [497, 374] width 378 height 44
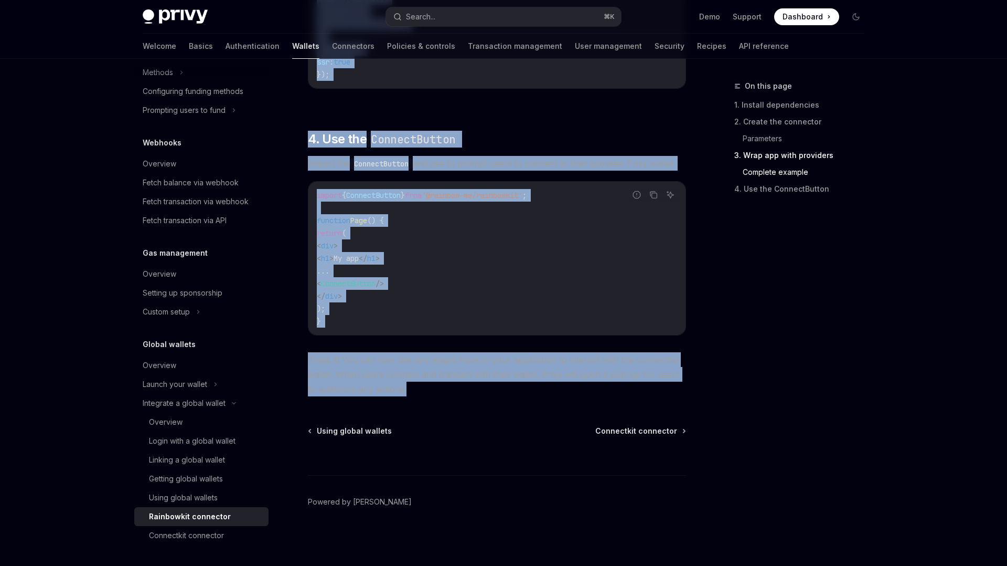
copy div "Loremipsum dolorsita ConsEC Adip el SeddOEI TempOR Inci ut LaboREE Dolor magna …"
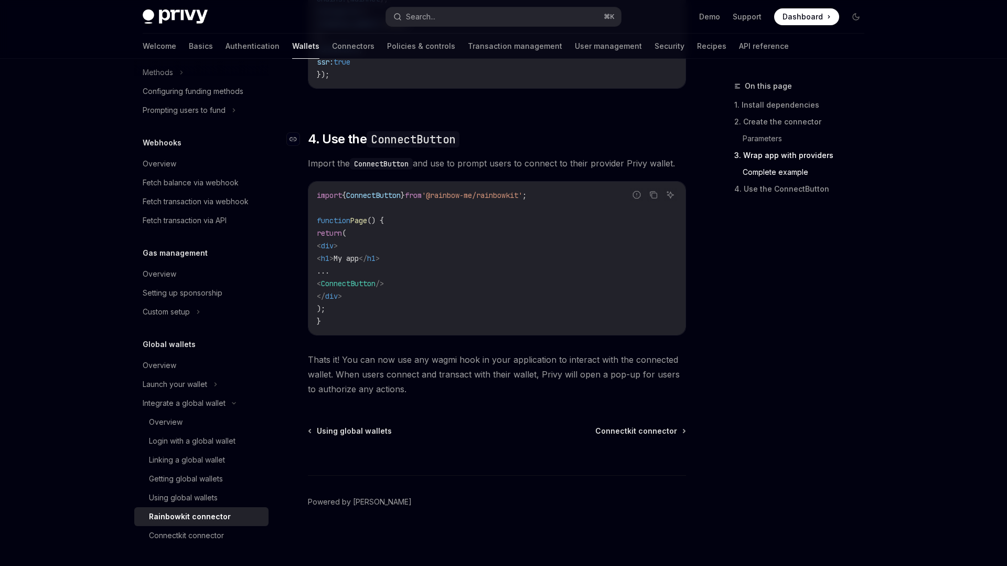
click at [600, 135] on h2 "​ 4. Use the ConnectButton" at bounding box center [497, 139] width 378 height 17
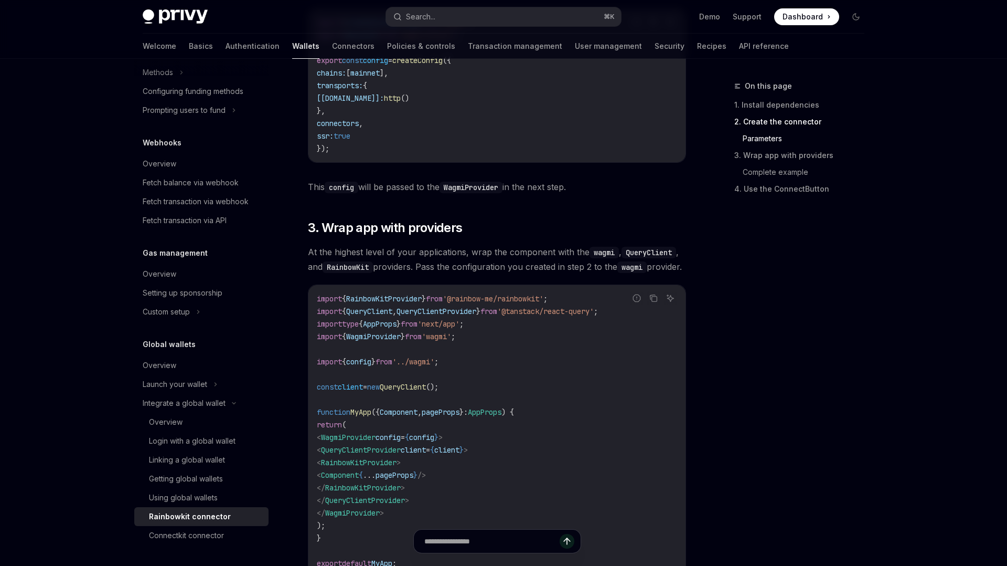
scroll to position [1304, 0]
